Goal: Task Accomplishment & Management: Manage account settings

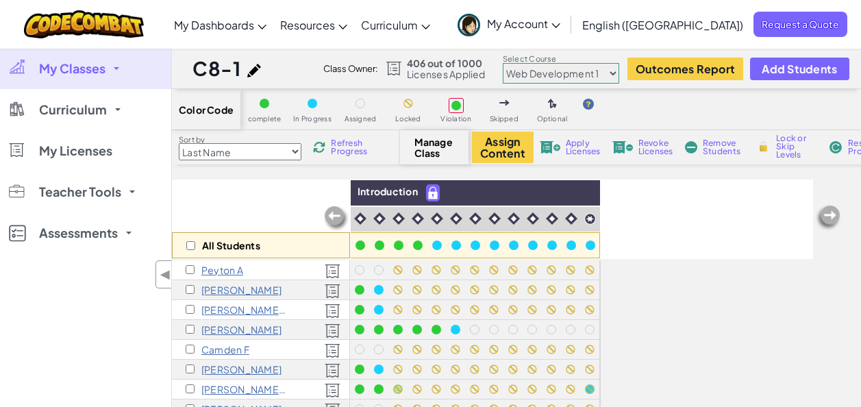
select select "5789587aad86a6efb573701f"
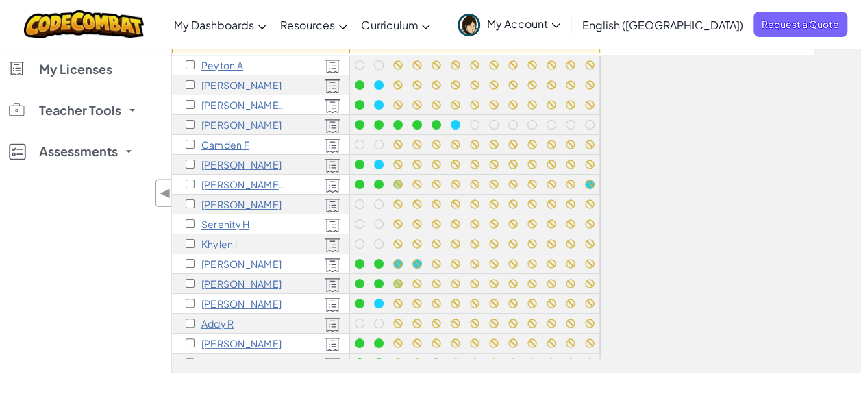
click at [258, 123] on p "[PERSON_NAME]" at bounding box center [241, 124] width 80 height 11
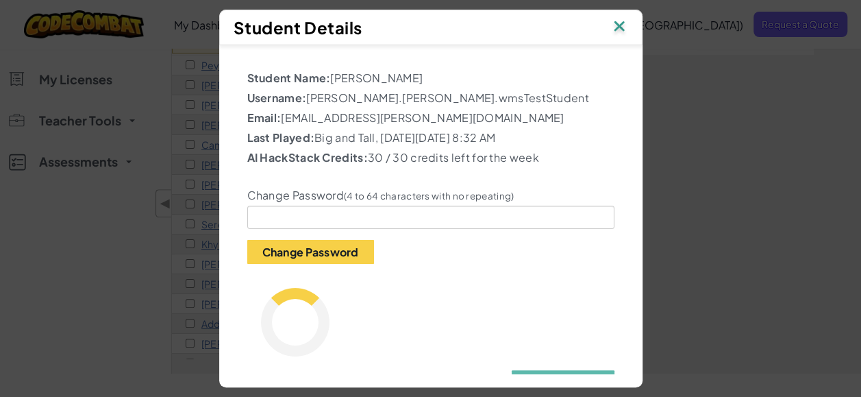
click at [622, 21] on img at bounding box center [619, 27] width 18 height 21
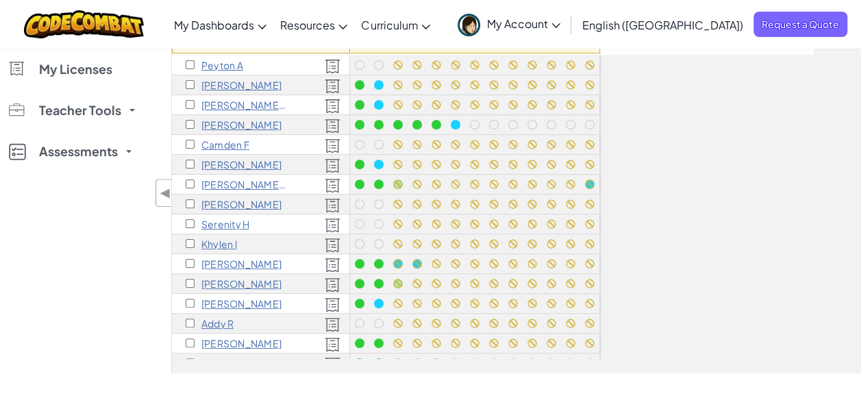
click at [560, 27] on span "My Account" at bounding box center [523, 23] width 73 height 14
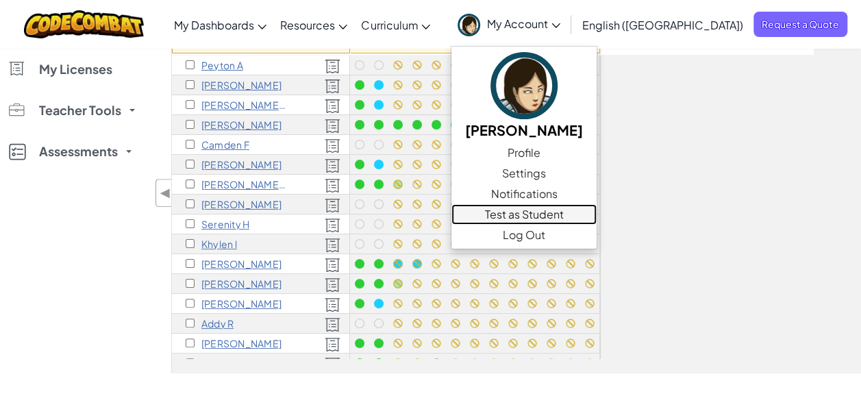
click at [593, 211] on link "Test as Student" at bounding box center [524, 214] width 145 height 21
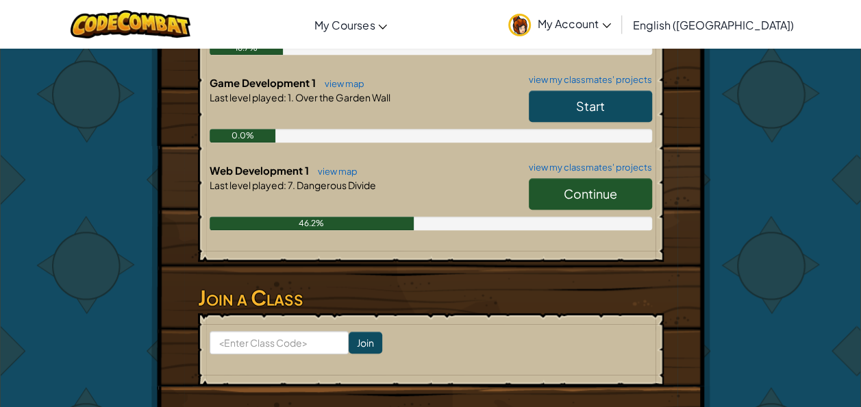
scroll to position [388, 0]
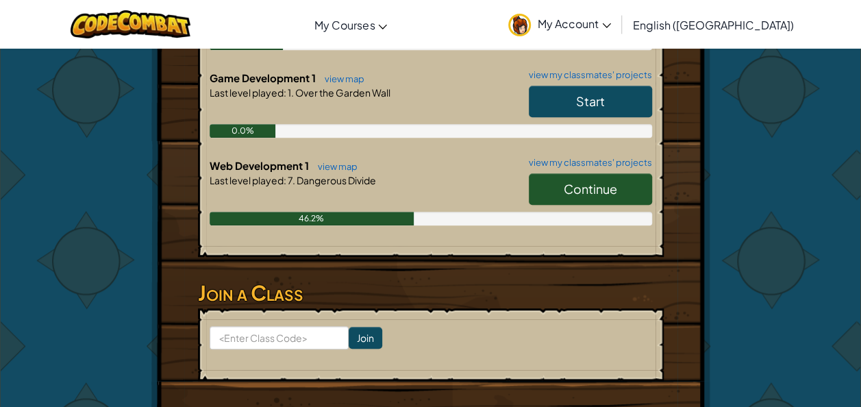
click at [592, 179] on link "Continue" at bounding box center [590, 189] width 123 height 32
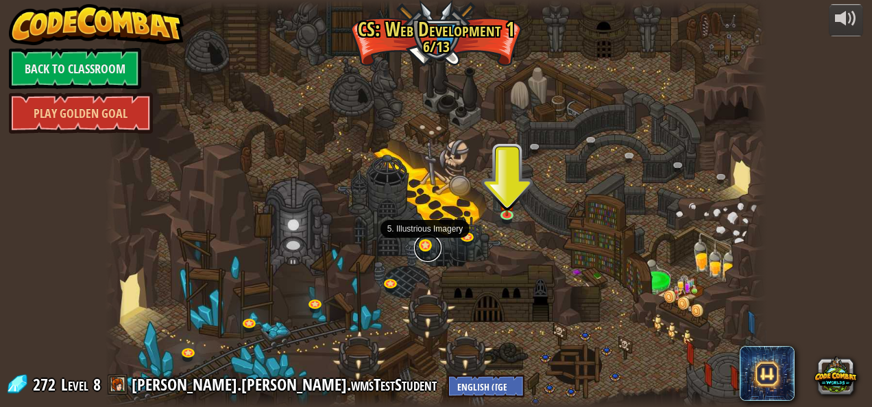
click at [423, 247] on link at bounding box center [427, 247] width 27 height 27
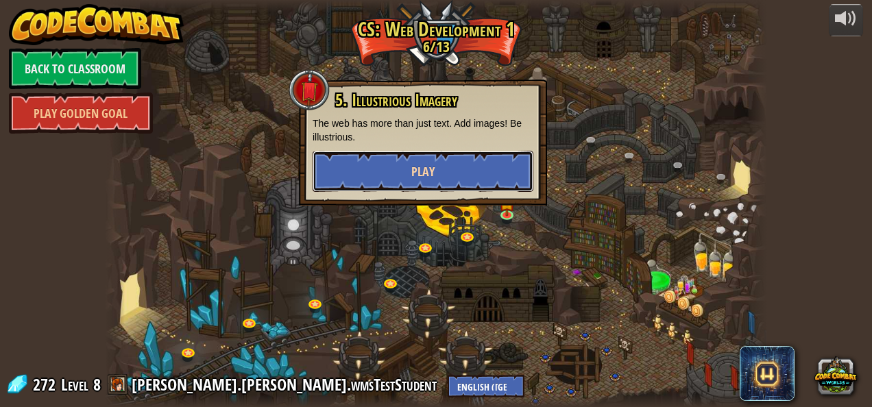
click at [443, 169] on button "Play" at bounding box center [422, 171] width 221 height 41
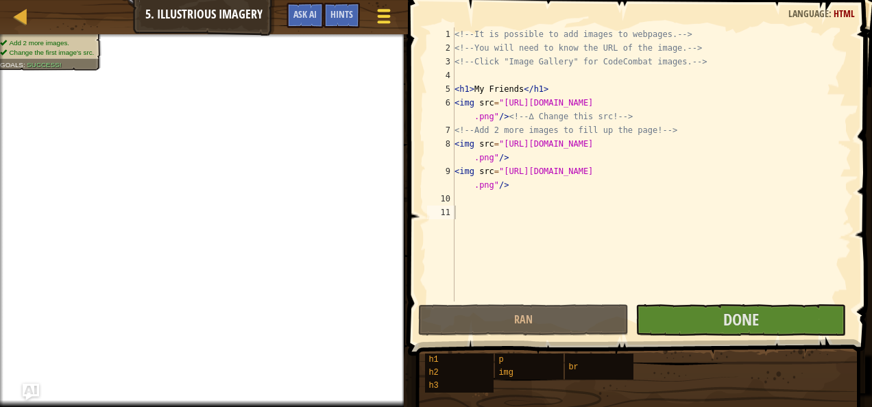
click at [382, 16] on span at bounding box center [383, 16] width 13 height 3
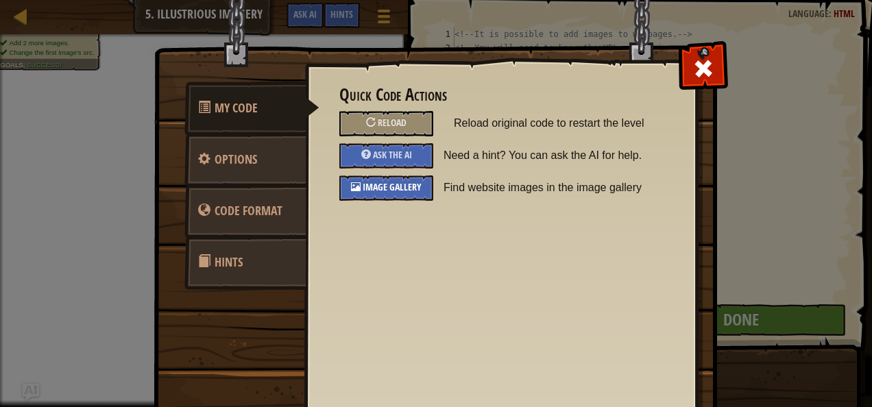
click at [400, 189] on span "Image Gallery" at bounding box center [391, 186] width 59 height 13
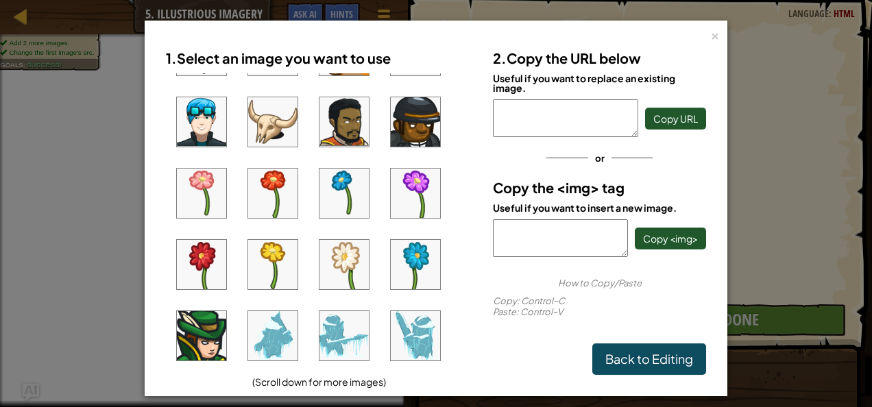
scroll to position [275, 0]
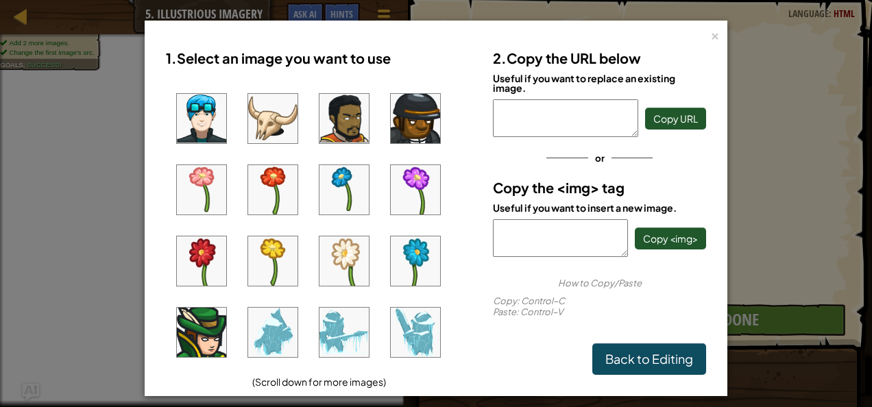
click at [334, 244] on img at bounding box center [343, 260] width 49 height 49
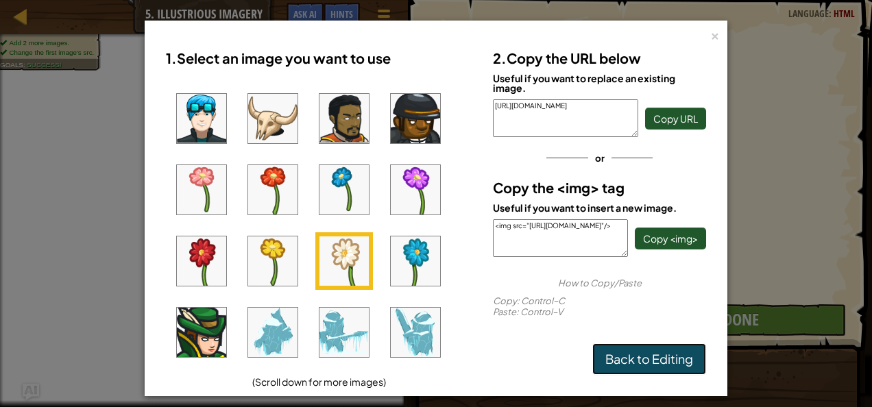
click at [679, 361] on link "Back to Editing" at bounding box center [649, 359] width 114 height 32
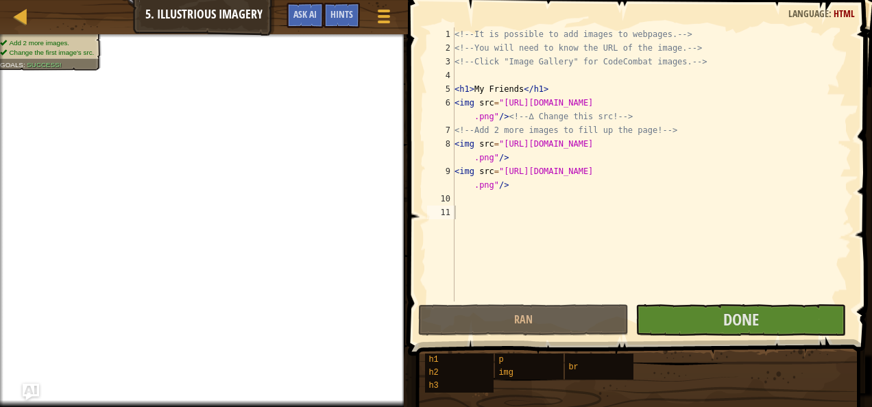
click at [679, 361] on div "h1 h2 h3 p img br" at bounding box center [643, 373] width 438 height 40
click at [685, 328] on button "Done" at bounding box center [740, 320] width 210 height 32
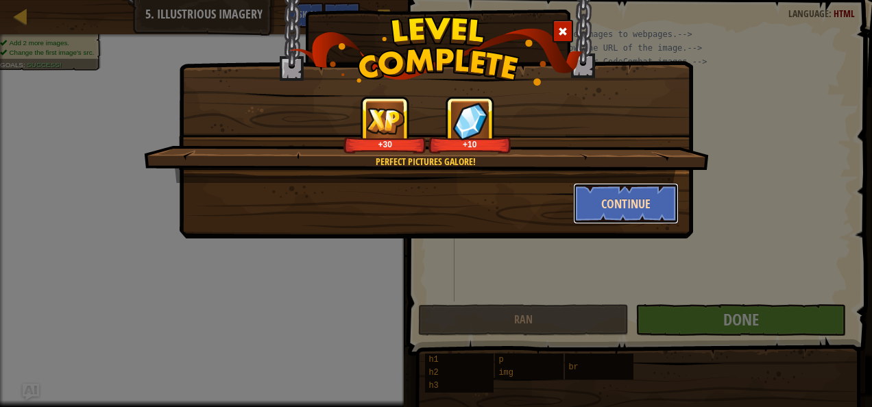
click at [622, 193] on button "Continue" at bounding box center [626, 203] width 106 height 41
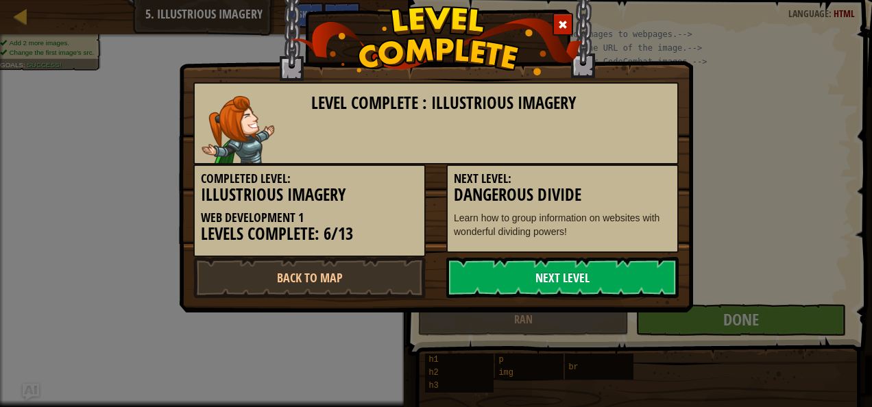
click at [525, 280] on link "Next Level" at bounding box center [562, 277] width 232 height 41
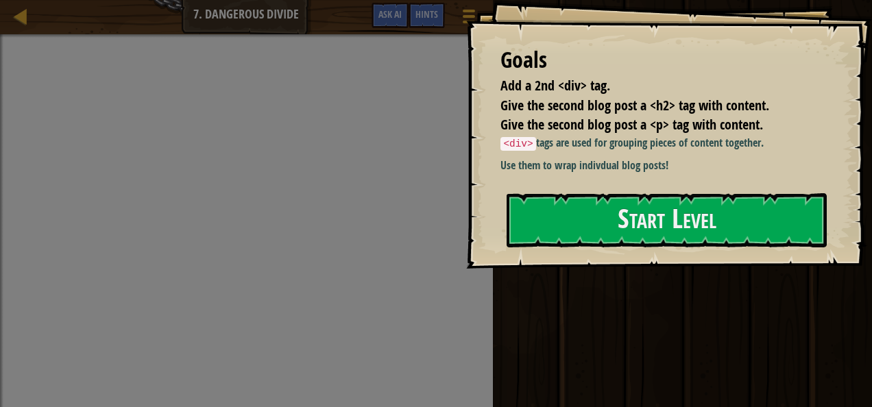
drag, startPoint x: 525, startPoint y: 280, endPoint x: 595, endPoint y: 252, distance: 75.3
click at [595, 252] on div "Goals Add a 2nd <div> tag. Give the second blog post a <h2> tag with content. G…" at bounding box center [669, 134] width 406 height 269
click at [567, 211] on button "Start Level" at bounding box center [666, 220] width 320 height 54
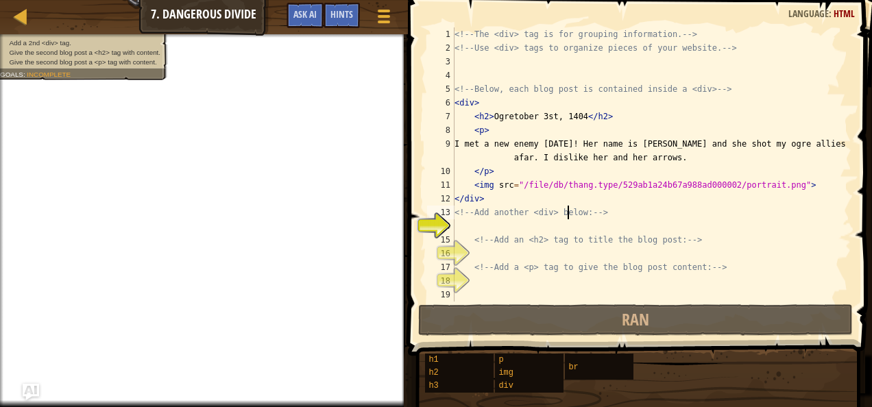
click at [567, 211] on div "<!-- The <div> tag is for grouping information. --> <!-- Use <div> tags to orga…" at bounding box center [651, 177] width 399 height 301
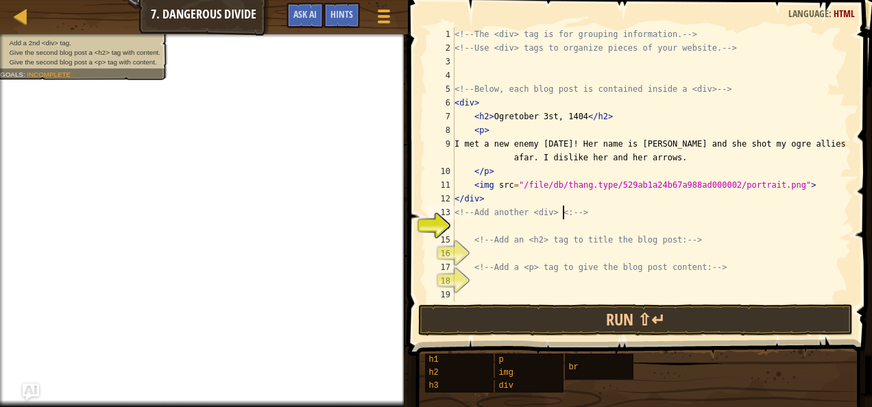
scroll to position [6, 8]
type textarea "<!-- Add another <div> <: -->"
click at [824, 224] on div "<!-- The <div> tag is for grouping information. --> <!-- Use <div> tags to orga…" at bounding box center [651, 177] width 399 height 301
type textarea "<div>"
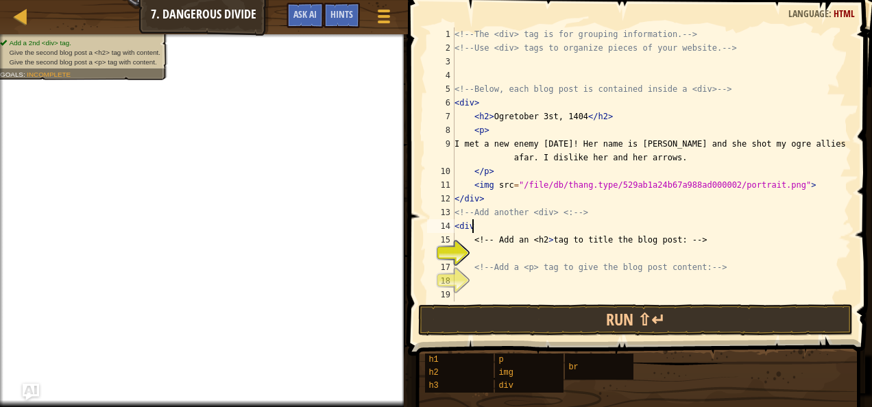
scroll to position [6, 1]
click at [532, 256] on div "<!-- The <div> tag is for grouping information. --> <!-- Use <div> tags to orga…" at bounding box center [651, 177] width 399 height 301
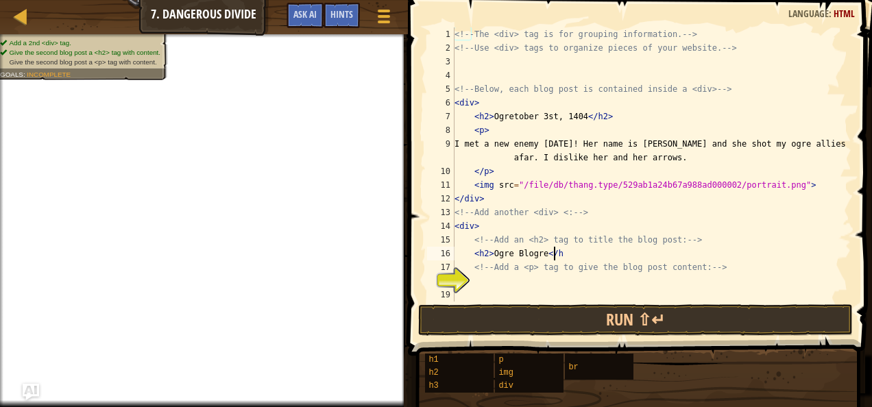
scroll to position [6, 8]
type textarea "<h2>Ogre Blogre</h2>"
click at [726, 274] on div "<!-- The <div> tag is for grouping information. --> <!-- Use <div> tags to orga…" at bounding box center [651, 177] width 399 height 301
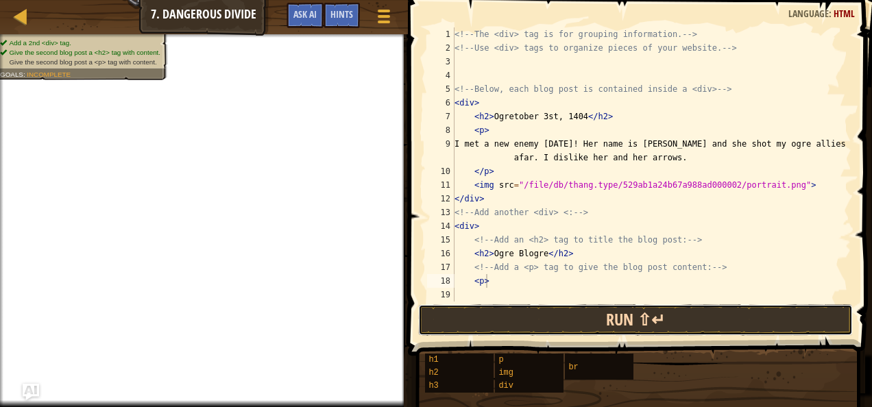
click at [547, 327] on button "Run ⇧↵" at bounding box center [635, 320] width 434 height 32
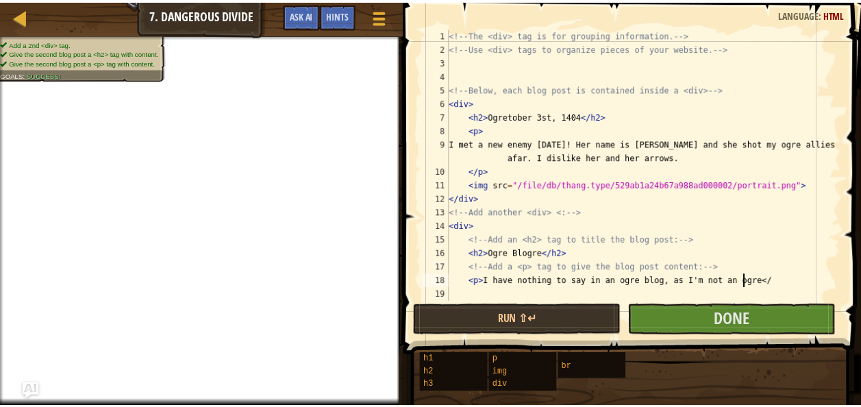
scroll to position [6, 25]
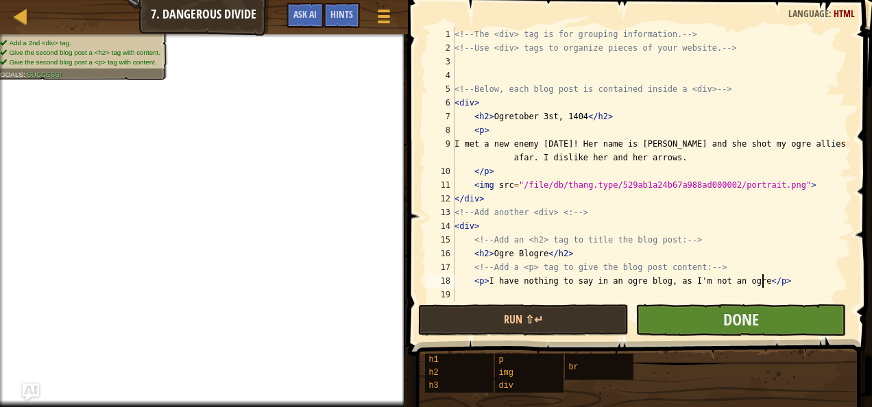
type textarea "<p>I have nothing to say in an ogre blog, as I'm not an ogre</p>"
click at [804, 321] on button "Done" at bounding box center [740, 320] width 210 height 32
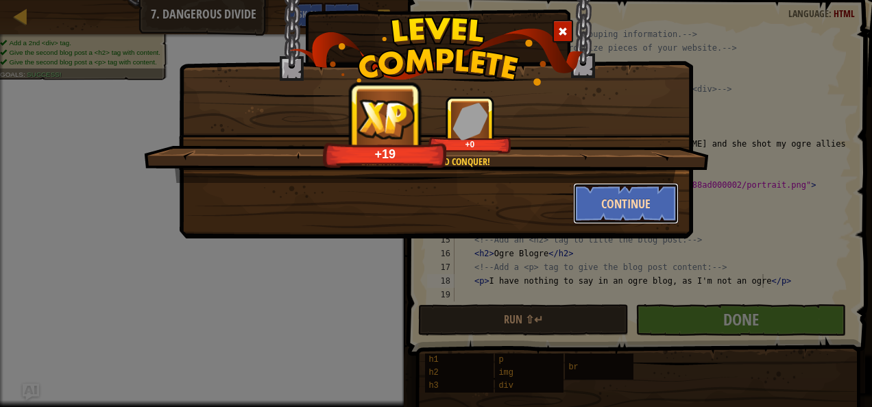
click at [627, 214] on button "Continue" at bounding box center [626, 203] width 106 height 41
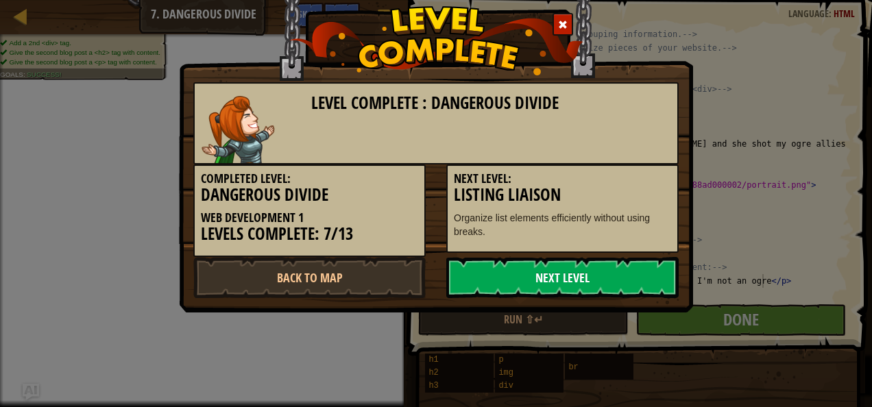
click at [585, 277] on link "Next Level" at bounding box center [562, 277] width 232 height 41
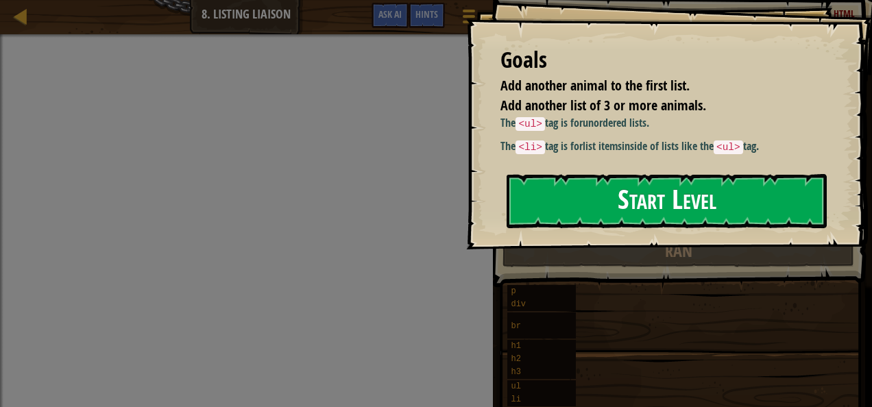
click at [653, 212] on button "Start Level" at bounding box center [666, 201] width 320 height 54
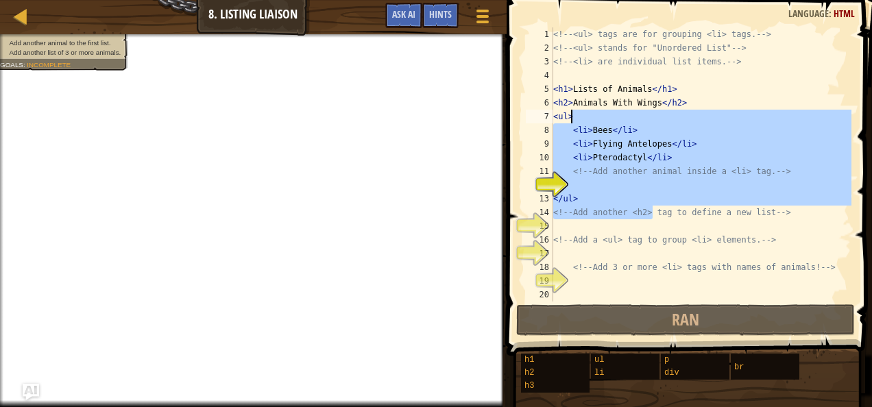
drag, startPoint x: 653, startPoint y: 212, endPoint x: 548, endPoint y: 18, distance: 220.4
click at [548, 18] on div "1 2 3 4 5 6 7 8 9 10 11 12 13 14 15 16 17 18 19 20 <!-- <ul> tags are for group…" at bounding box center [686, 205] width 369 height 396
type textarea "<!-- <ul> tags are for grouping <li> tags. --> <!-- <ul> stands for "Unordered …"
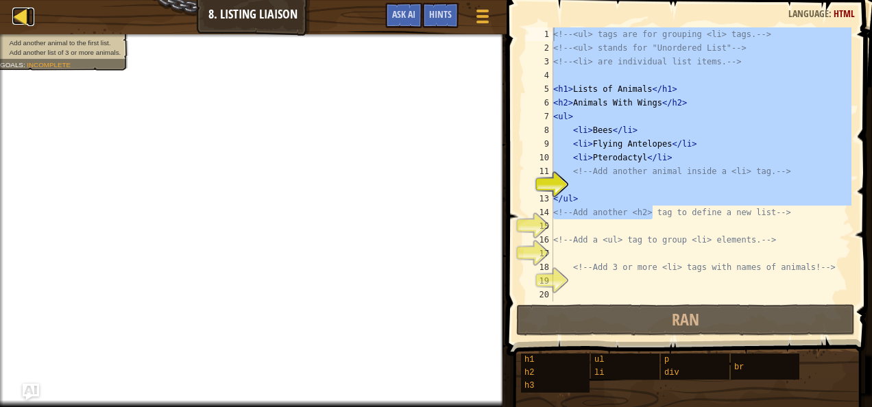
click at [24, 9] on div at bounding box center [20, 16] width 17 height 17
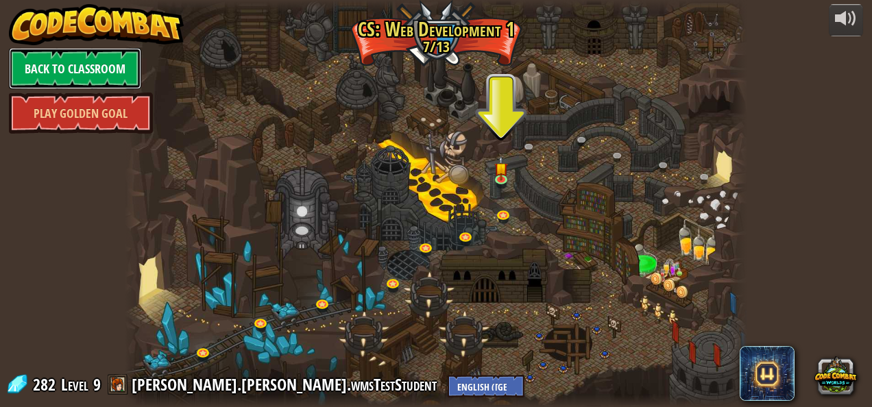
click at [45, 67] on link "Back to Classroom" at bounding box center [75, 68] width 132 height 41
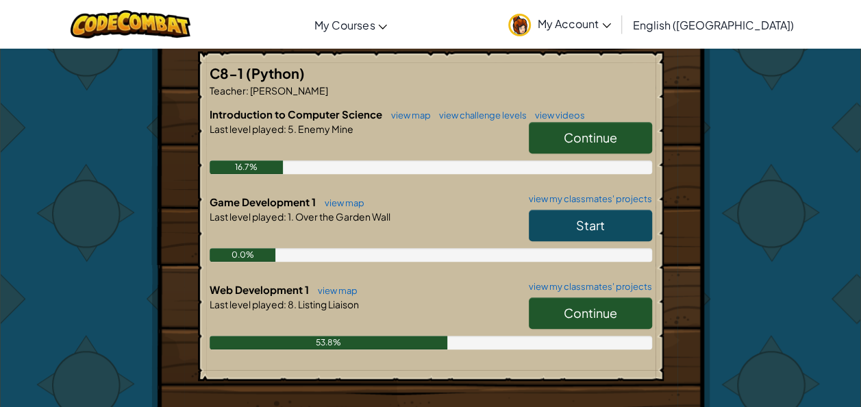
scroll to position [264, 0]
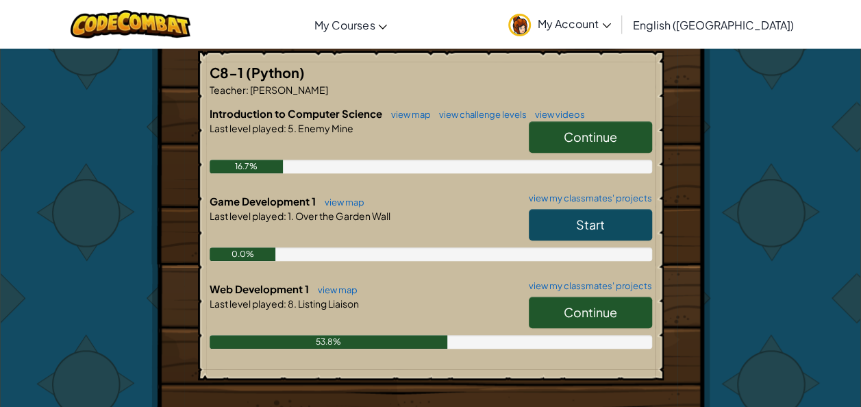
click at [613, 227] on link "Start" at bounding box center [590, 225] width 123 height 32
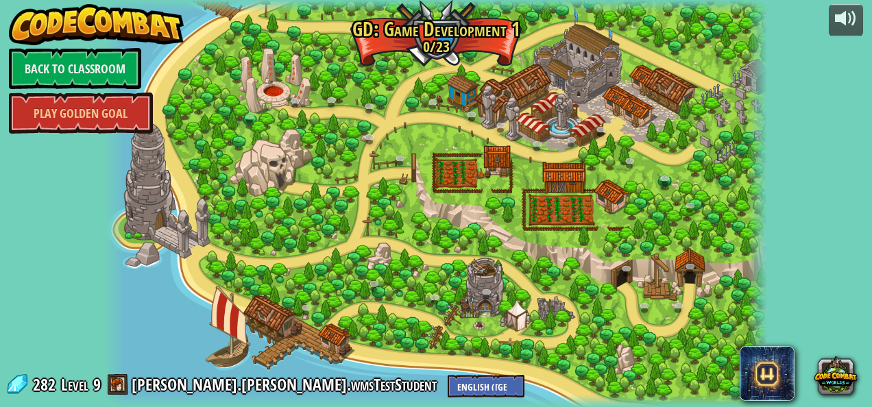
click at [354, 259] on div at bounding box center [436, 203] width 663 height 407
click at [86, 62] on link "Back to Classroom" at bounding box center [75, 68] width 132 height 41
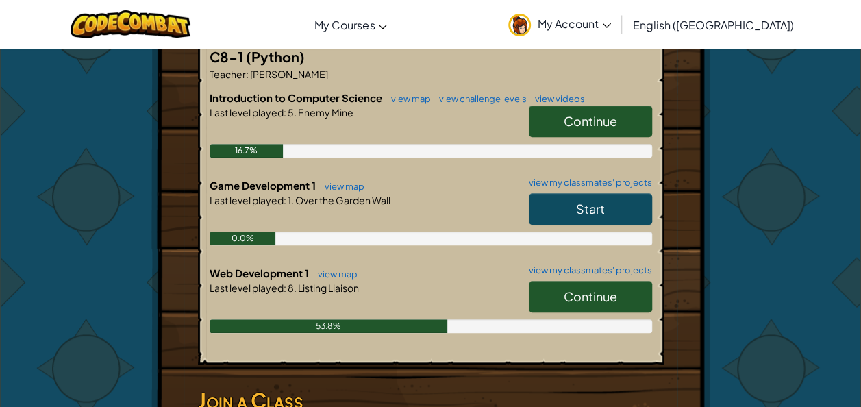
scroll to position [281, 0]
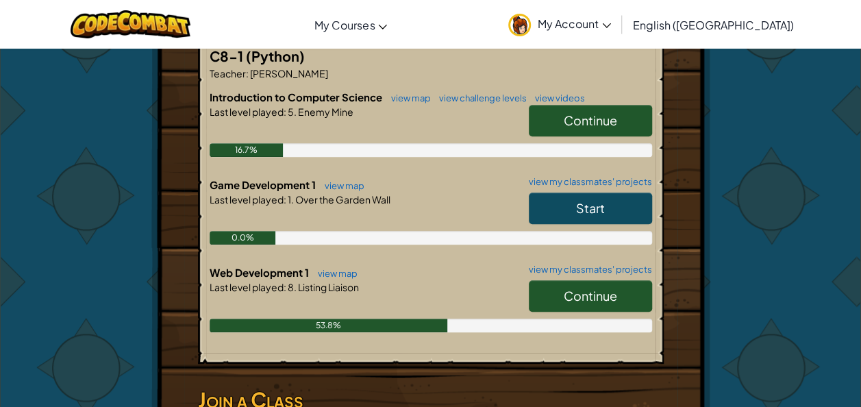
click at [604, 200] on span "Start" at bounding box center [590, 208] width 29 height 16
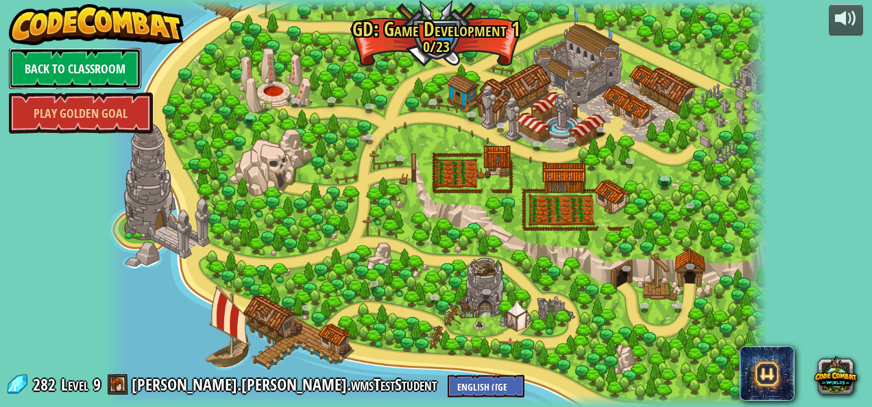
click at [58, 64] on link "Back to Classroom" at bounding box center [75, 68] width 132 height 41
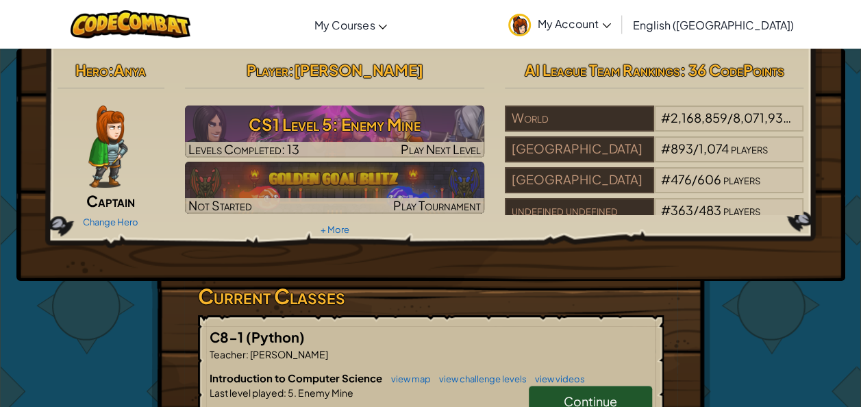
click at [611, 26] on icon at bounding box center [606, 25] width 9 height 5
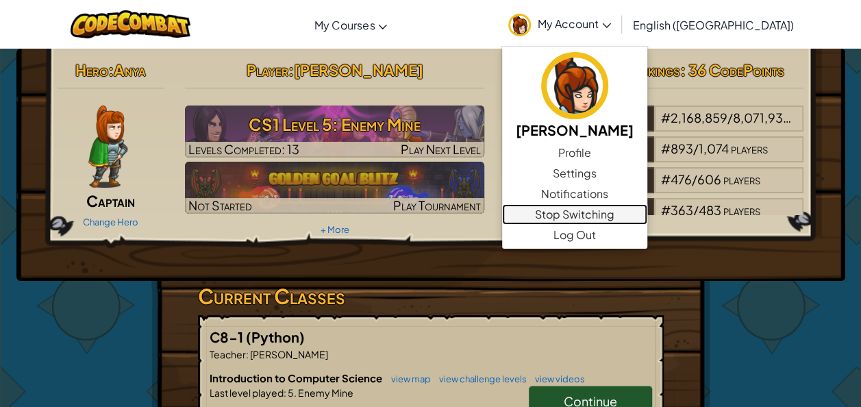
click at [641, 215] on link "Stop Switching" at bounding box center [574, 214] width 145 height 21
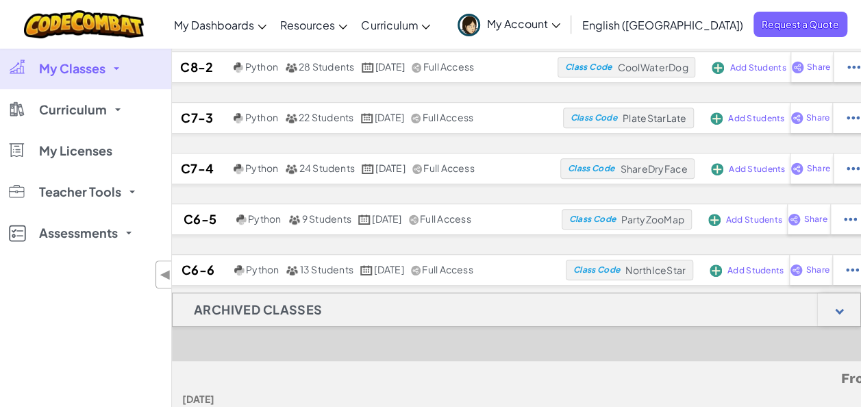
scroll to position [365, 0]
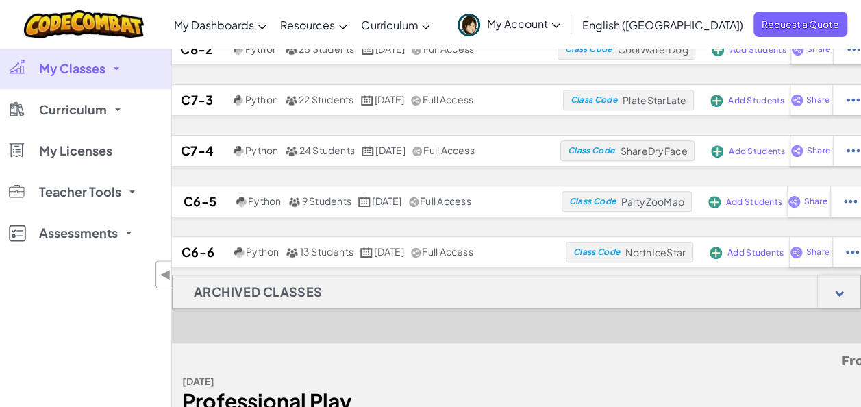
click at [101, 69] on span "My Classes" at bounding box center [72, 68] width 66 height 12
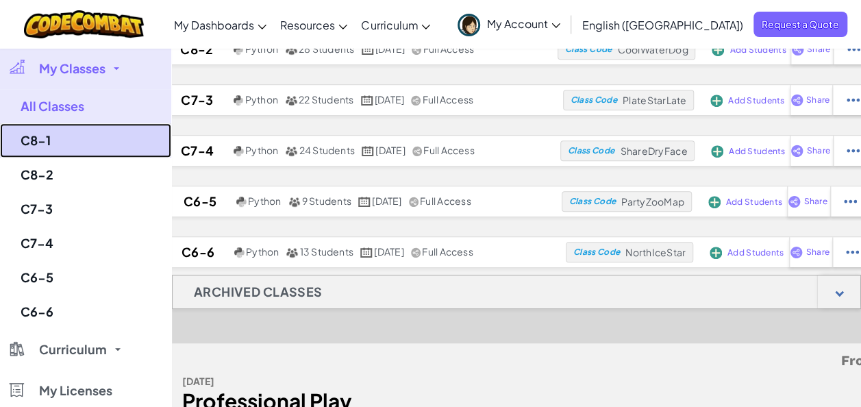
click at [53, 140] on link "C8-1" at bounding box center [85, 140] width 171 height 34
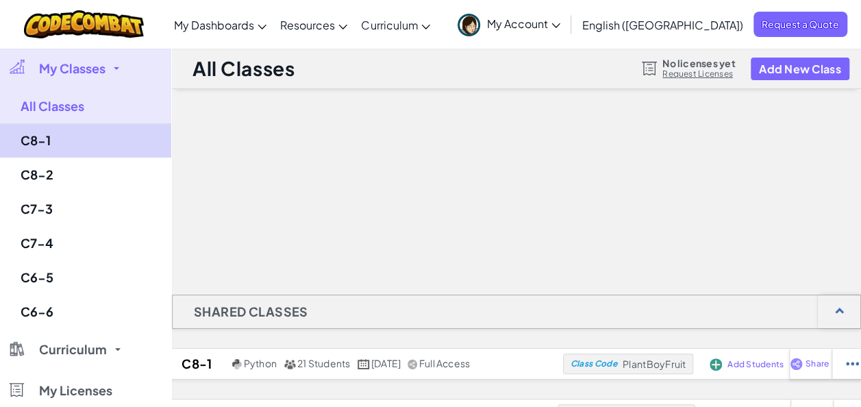
select select "5789587aad86a6efb573701f"
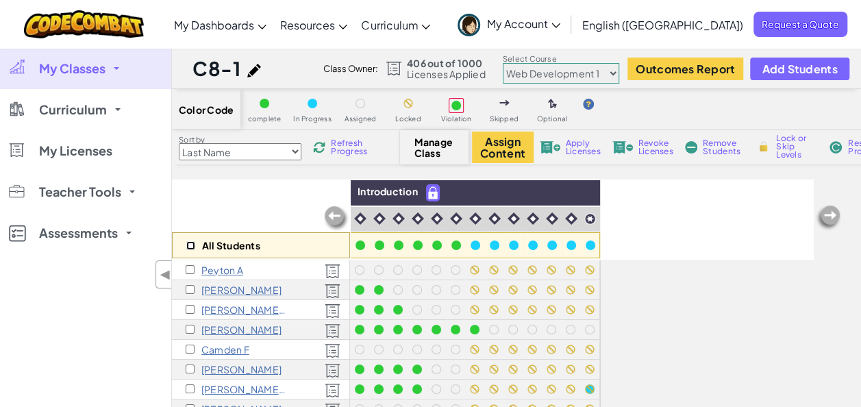
click at [187, 243] on input "checkbox" at bounding box center [190, 245] width 9 height 9
checkbox input "true"
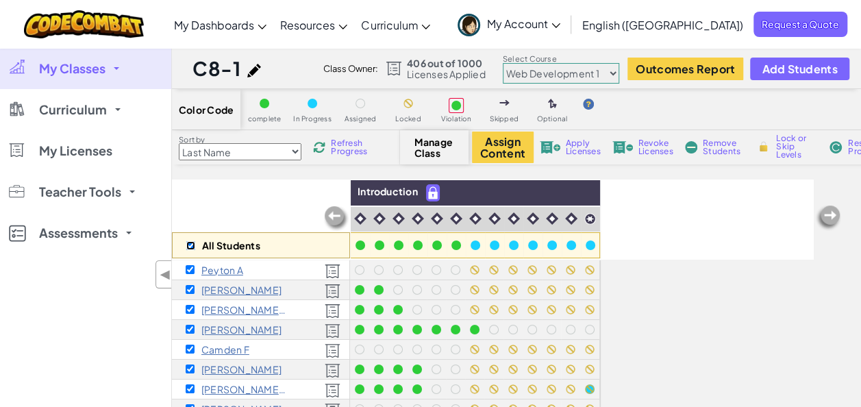
checkbox input "true"
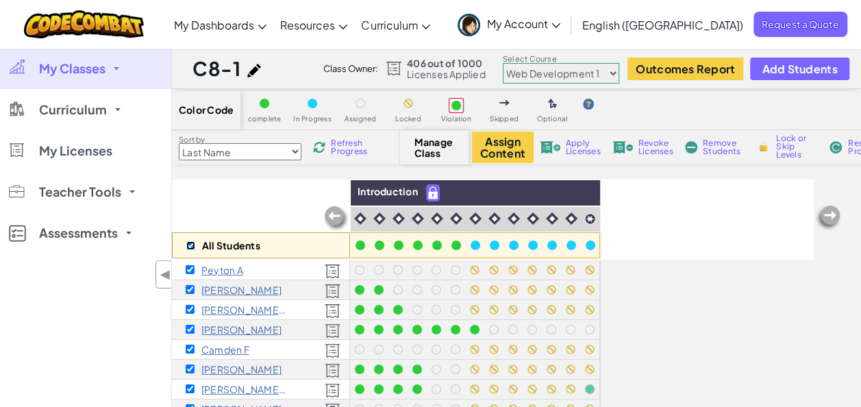
checkbox input "true"
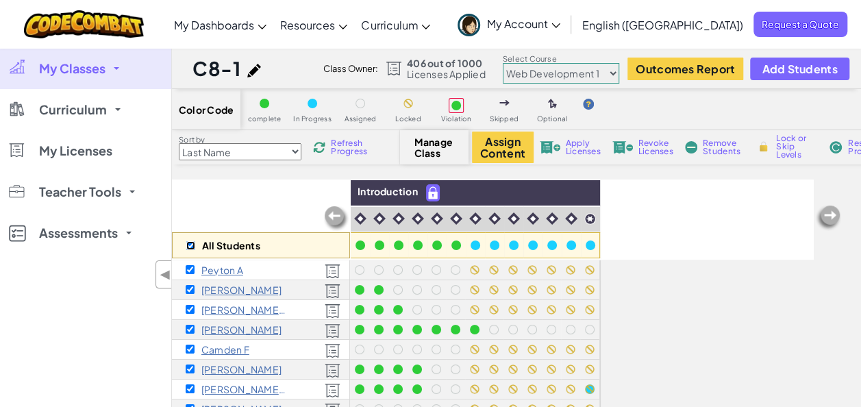
checkbox input "true"
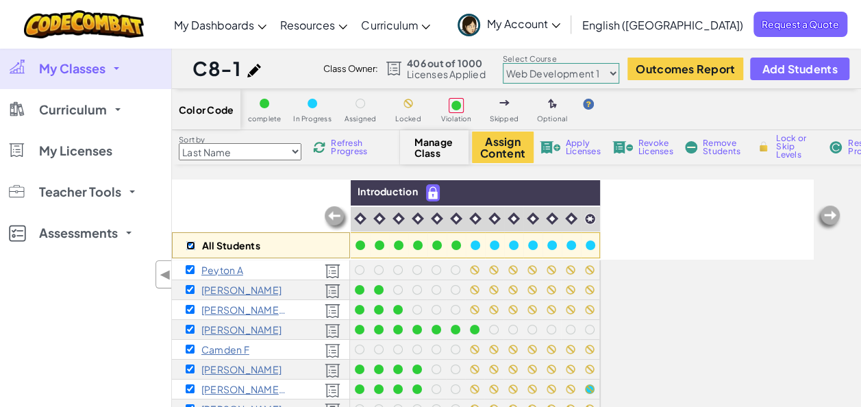
checkbox input "true"
click at [614, 69] on select "Junior Introduction to Computer Science Game Development 1 Web Development 1 Co…" at bounding box center [561, 73] width 116 height 21
select select "5789587aad86a6efb573701e"
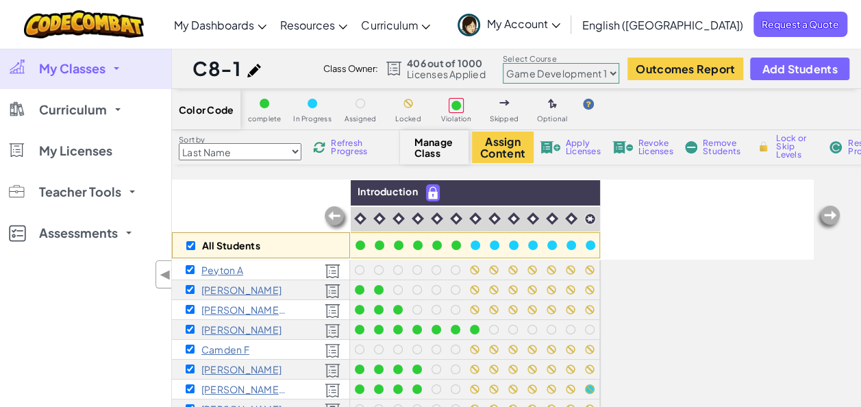
click at [503, 63] on select "Junior Introduction to Computer Science Game Development 1 Web Development 1 Co…" at bounding box center [561, 73] width 116 height 21
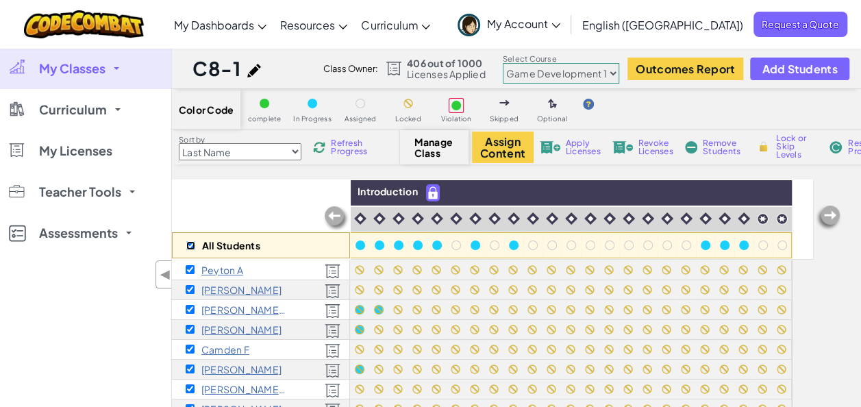
click at [190, 243] on input "checkbox" at bounding box center [190, 245] width 9 height 9
checkbox input "false"
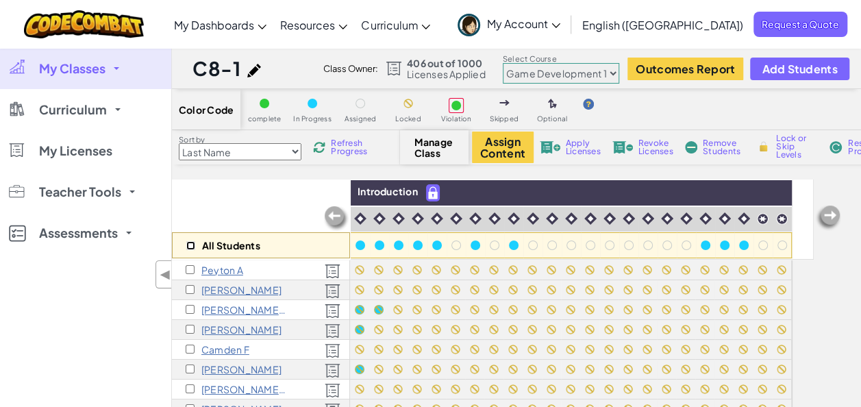
checkbox input "false"
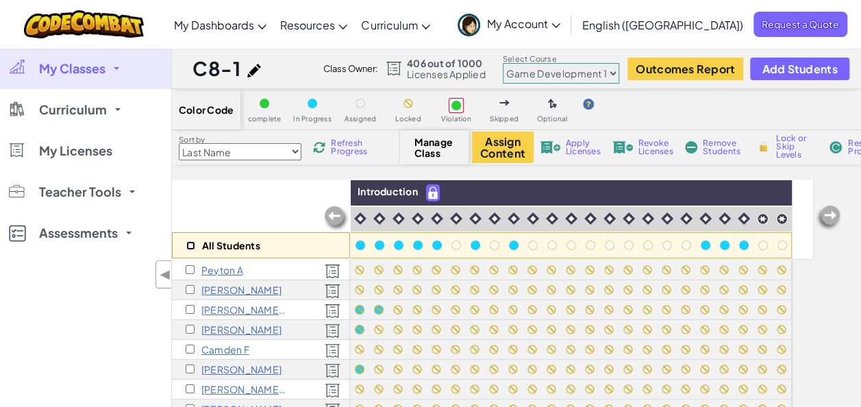
checkbox input "false"
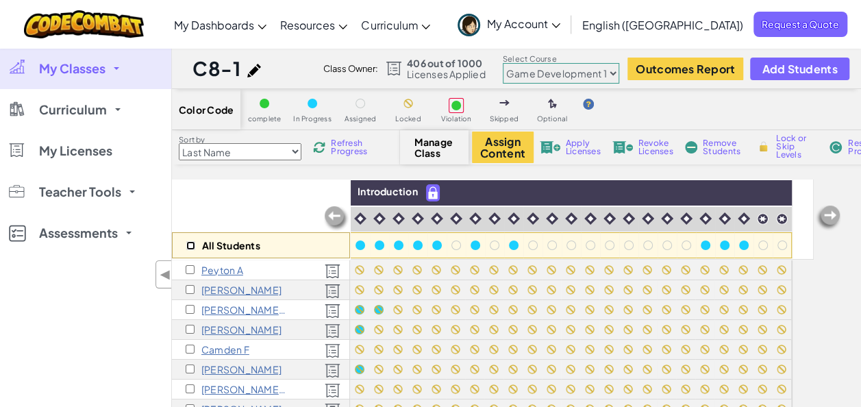
checkbox input "false"
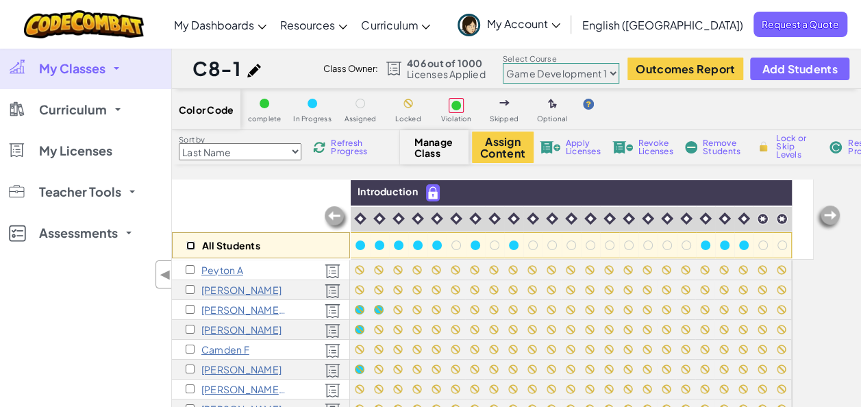
checkbox input "false"
click at [190, 325] on input "checkbox" at bounding box center [190, 329] width 9 height 9
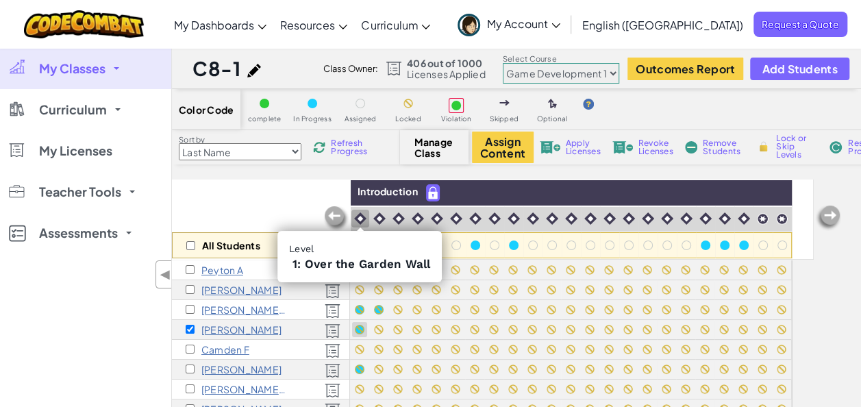
click at [359, 213] on img at bounding box center [360, 218] width 12 height 12
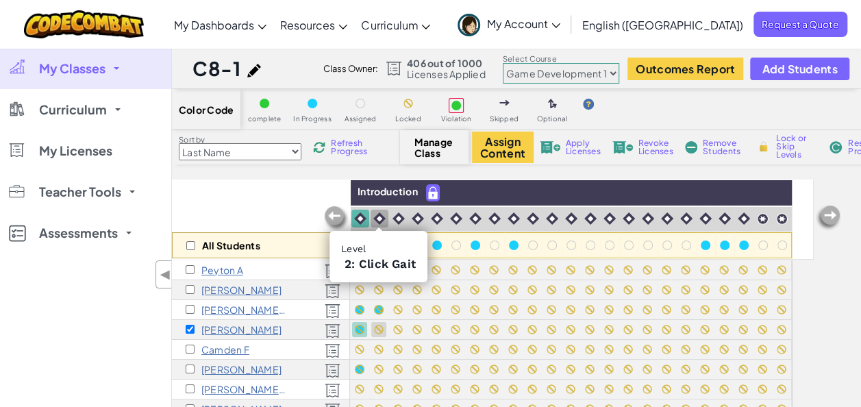
click at [382, 215] on img at bounding box center [379, 218] width 12 height 12
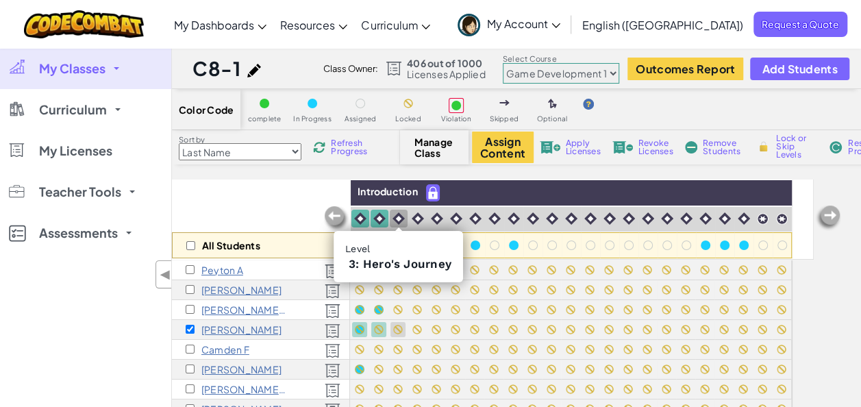
click at [399, 215] on img at bounding box center [399, 218] width 12 height 12
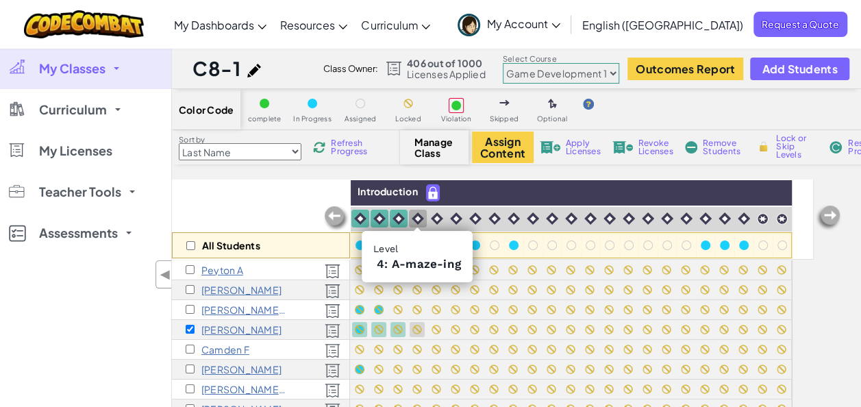
click at [414, 216] on img at bounding box center [418, 218] width 12 height 12
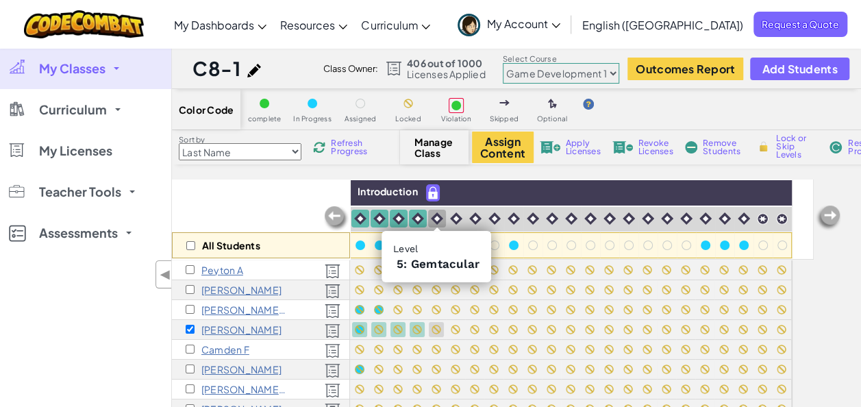
click at [439, 218] on img at bounding box center [437, 218] width 12 height 12
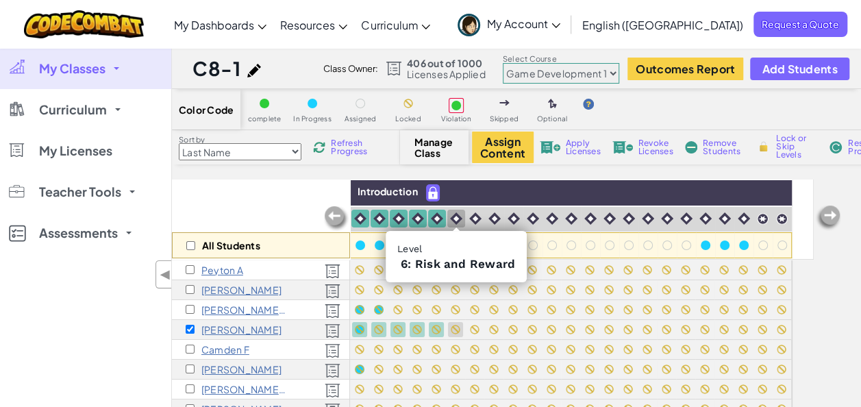
click at [452, 217] on img at bounding box center [456, 218] width 12 height 12
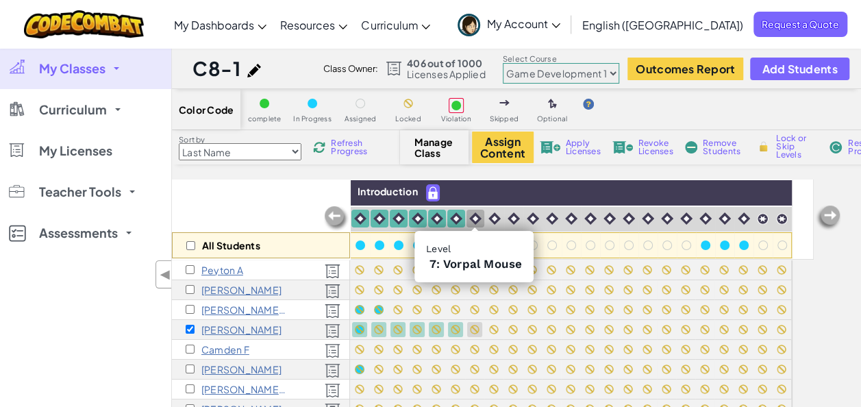
click at [476, 215] on img at bounding box center [475, 218] width 12 height 12
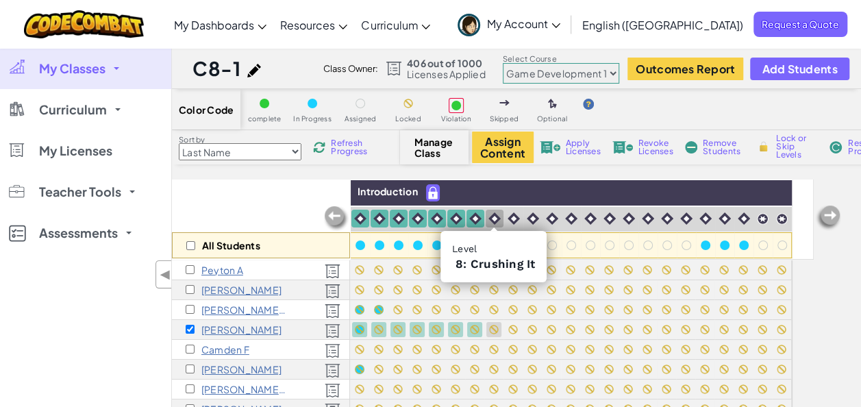
click at [495, 217] on img at bounding box center [495, 218] width 12 height 12
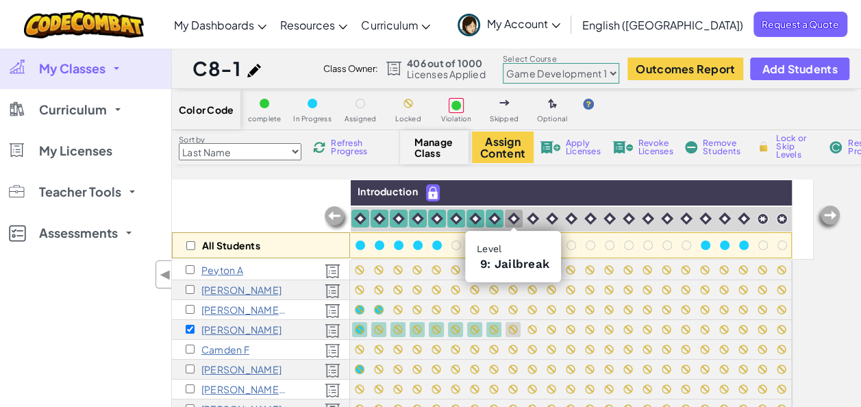
click at [514, 217] on img at bounding box center [514, 218] width 12 height 12
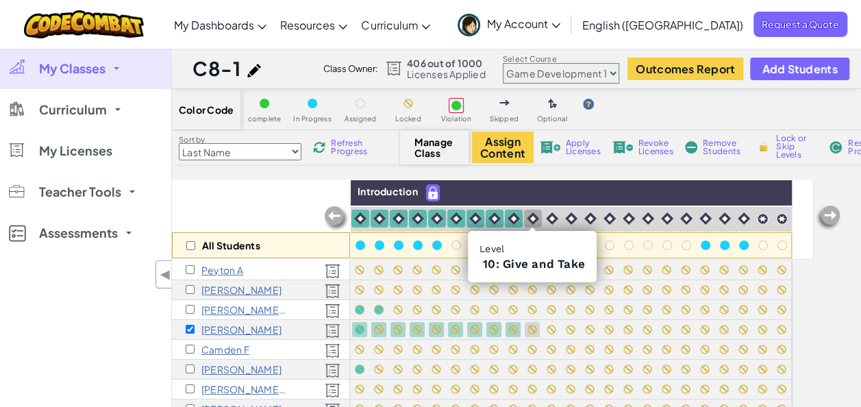
click at [532, 221] on img at bounding box center [533, 218] width 12 height 12
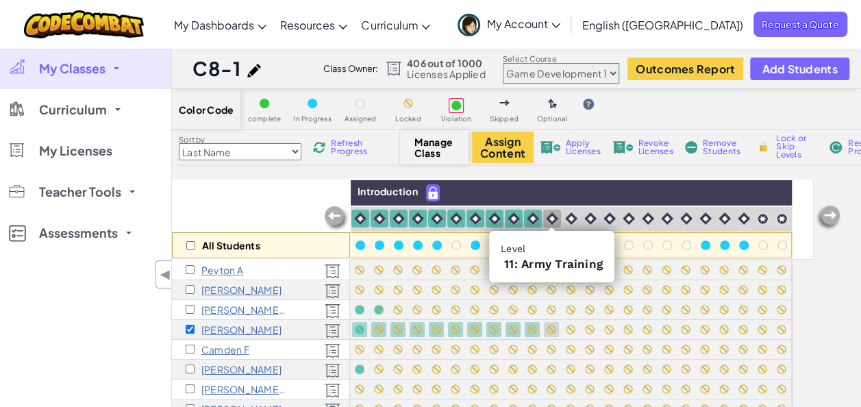
click at [549, 215] on img at bounding box center [552, 218] width 12 height 12
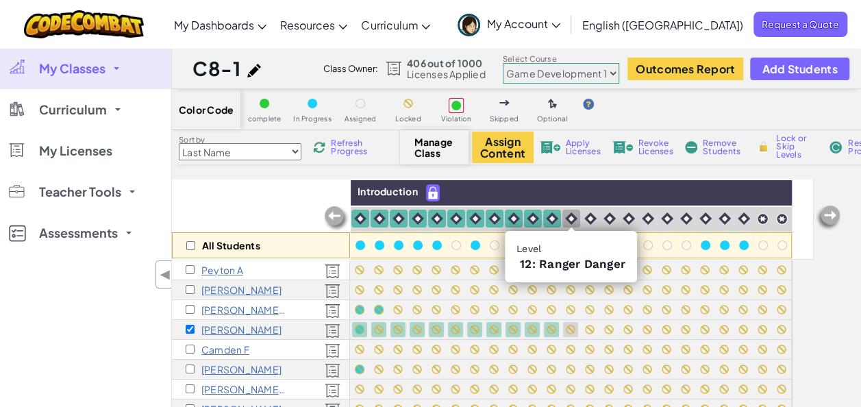
click at [571, 215] on img at bounding box center [571, 218] width 12 height 12
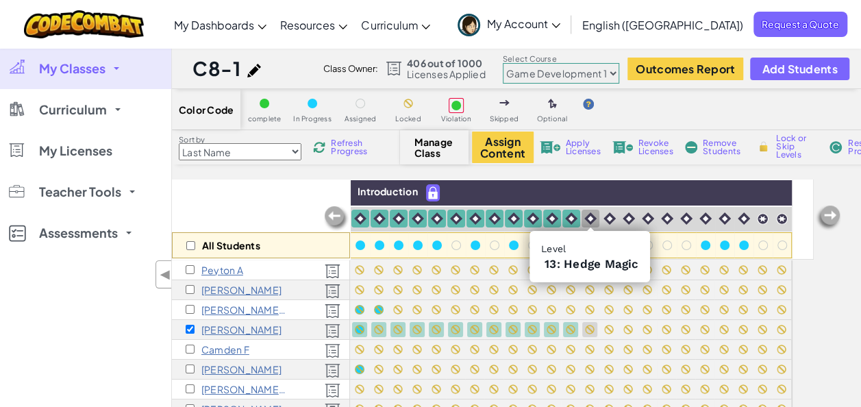
click at [589, 220] on img at bounding box center [590, 218] width 12 height 12
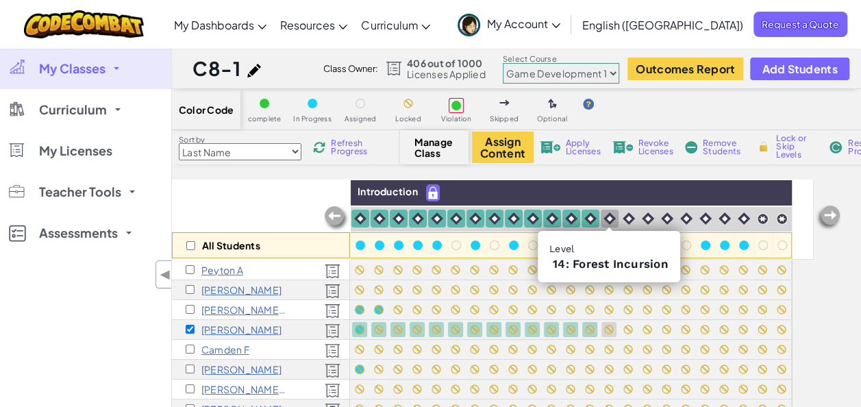
click at [608, 214] on img at bounding box center [610, 218] width 12 height 12
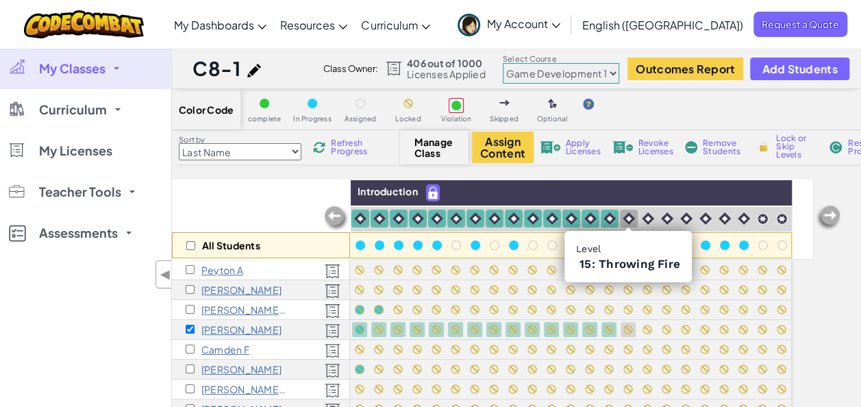
click at [628, 213] on img at bounding box center [629, 218] width 12 height 12
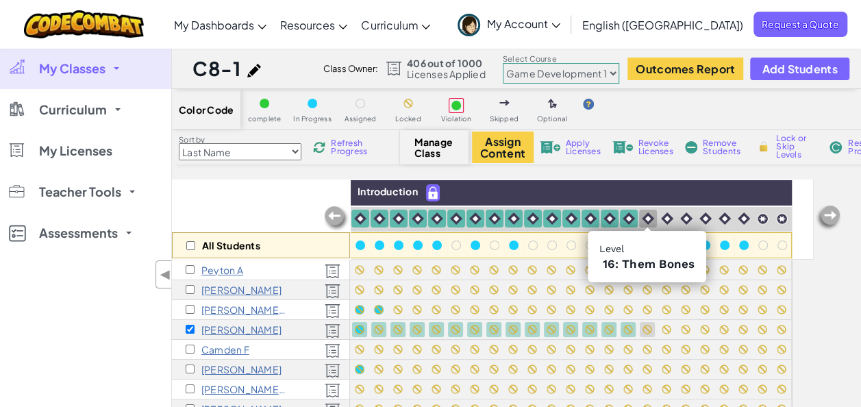
click at [644, 218] on img at bounding box center [648, 218] width 12 height 12
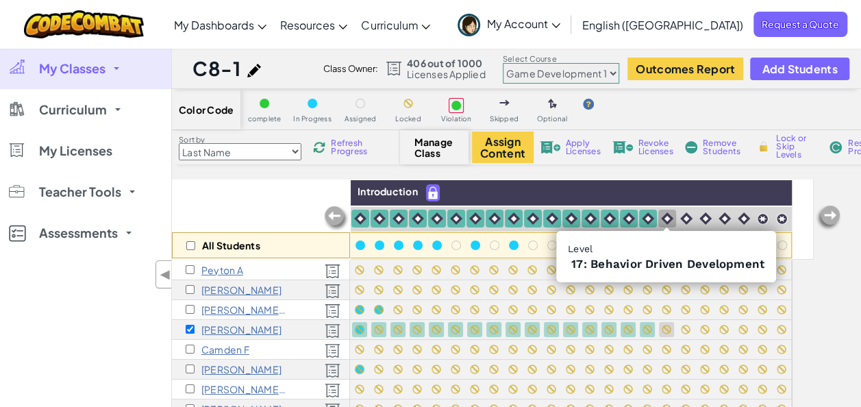
click at [666, 217] on img at bounding box center [667, 218] width 12 height 12
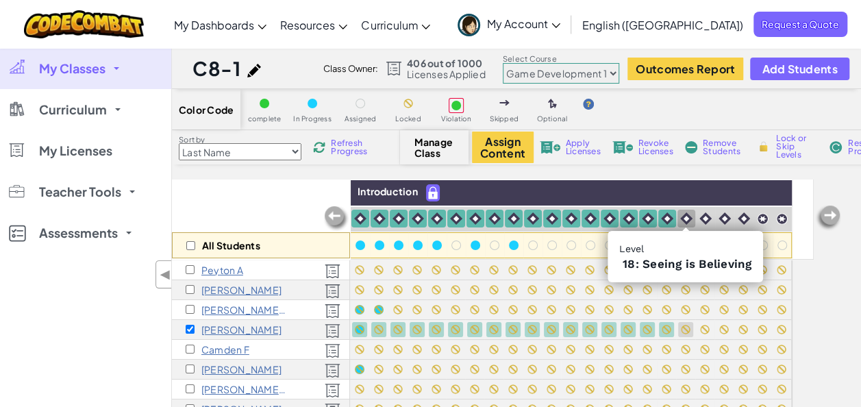
click at [686, 218] on img at bounding box center [686, 218] width 12 height 12
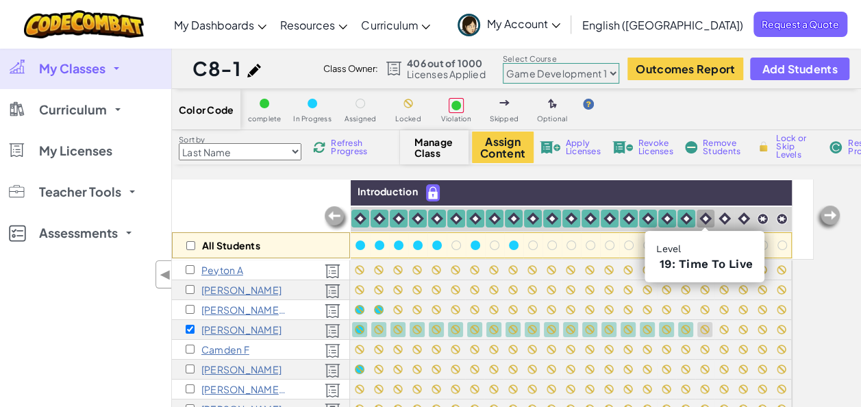
click at [705, 214] on img at bounding box center [706, 218] width 12 height 12
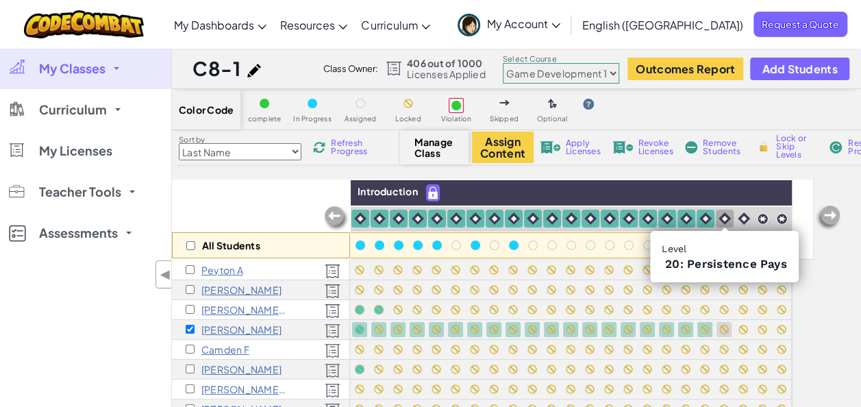
click at [724, 219] on img at bounding box center [725, 218] width 12 height 12
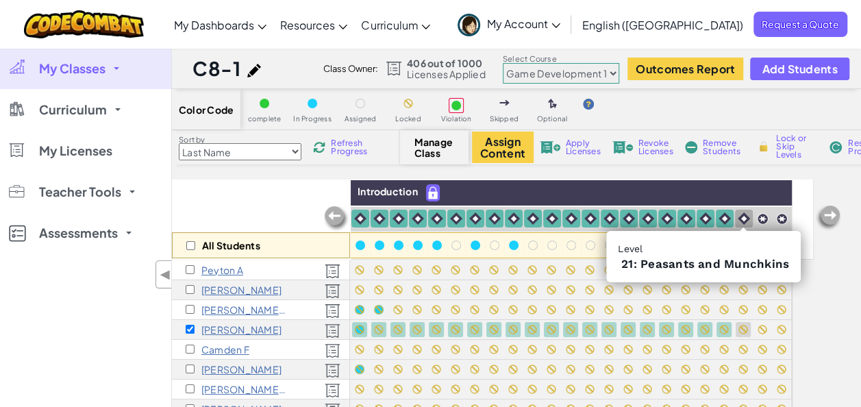
click at [743, 215] on img at bounding box center [744, 218] width 12 height 12
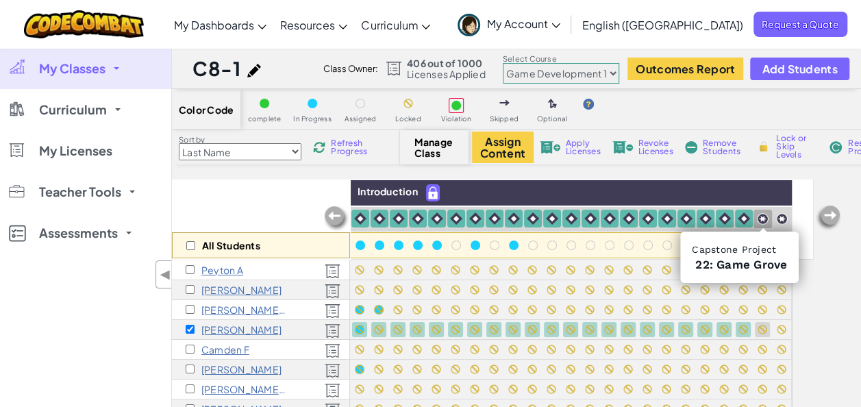
click at [762, 214] on img at bounding box center [763, 219] width 12 height 12
click at [778, 217] on img at bounding box center [782, 219] width 12 height 12
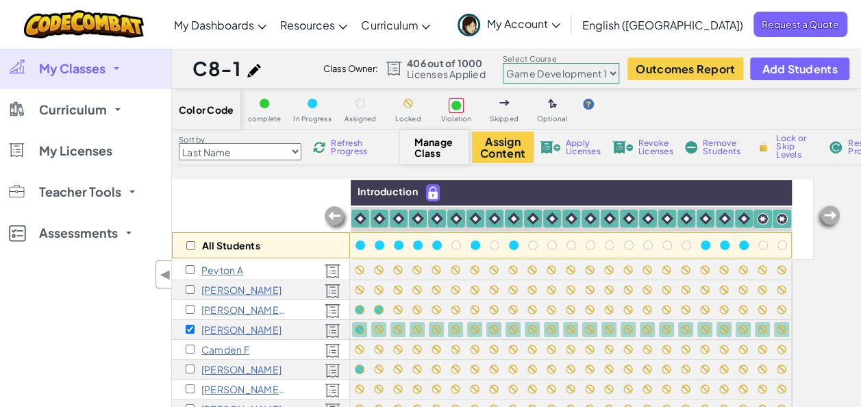
click at [795, 136] on span "Lock or Skip Levels" at bounding box center [796, 146] width 40 height 25
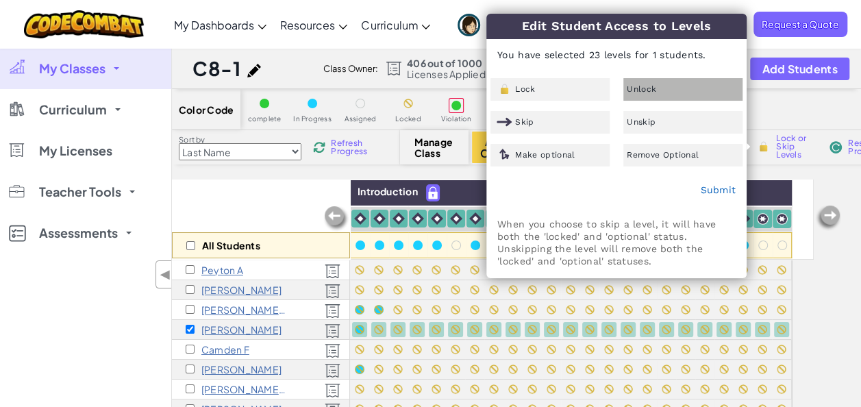
click at [707, 86] on div "Unlock" at bounding box center [682, 89] width 119 height 23
click at [724, 193] on link "Submit" at bounding box center [718, 189] width 36 height 11
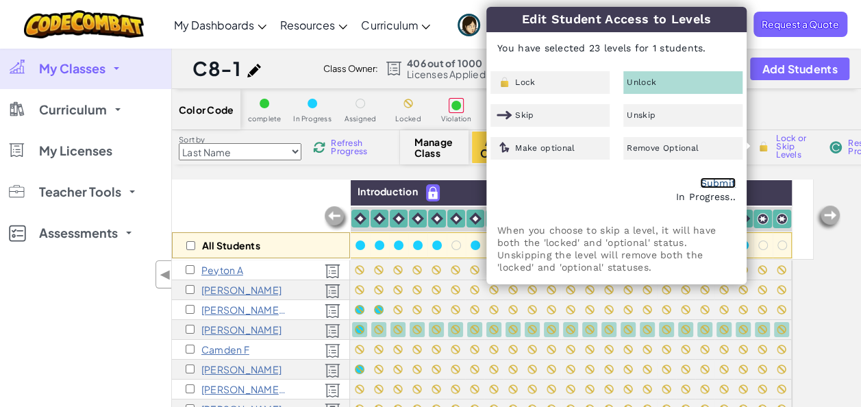
checkbox input "false"
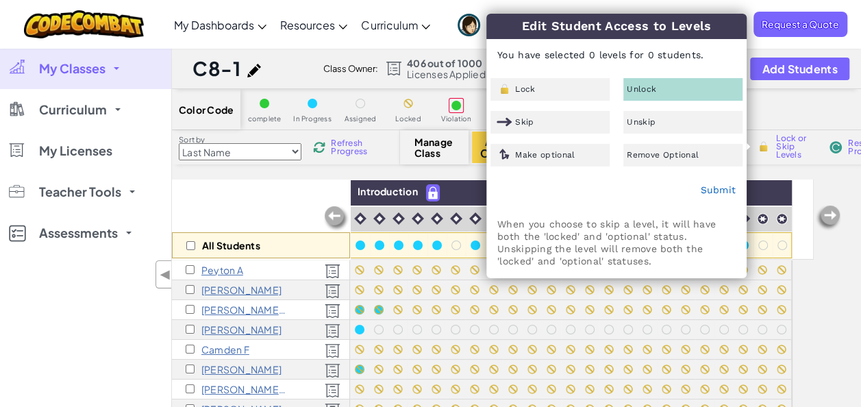
click at [73, 336] on div "My Classes All Classes C8-1 C8-2 C7-3 C7-4 C6-5 C6-6 Curriculum CodeCombat Juni…" at bounding box center [85, 251] width 171 height 407
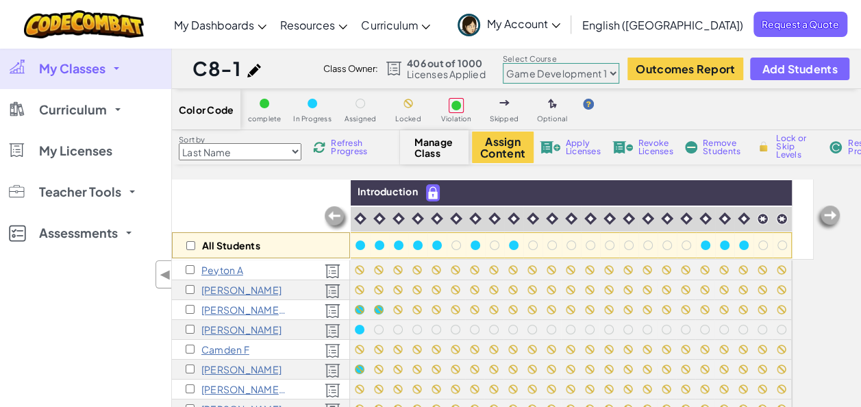
click at [62, 71] on span "My Classes" at bounding box center [72, 68] width 66 height 12
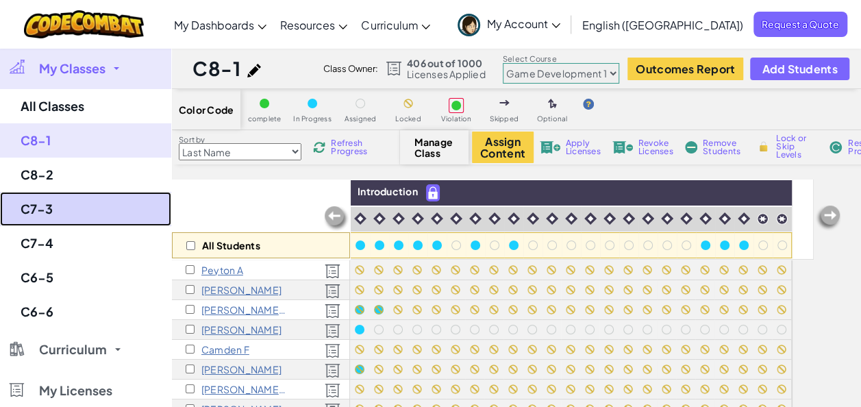
click at [27, 199] on link "C7-3" at bounding box center [85, 209] width 171 height 34
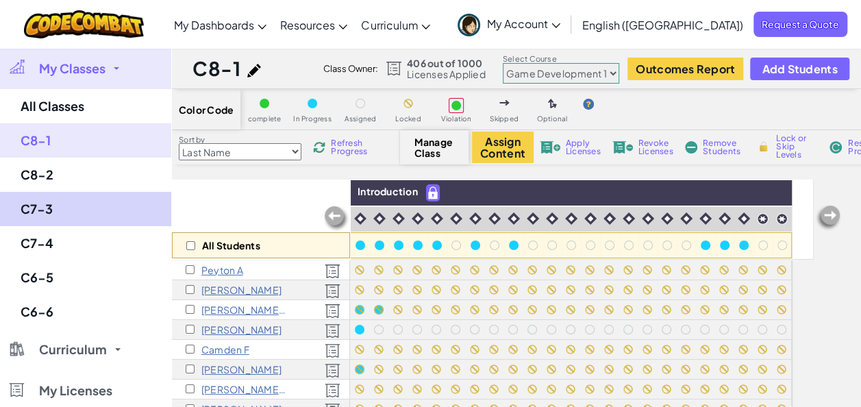
select select "560f1a9f22961295f9427742"
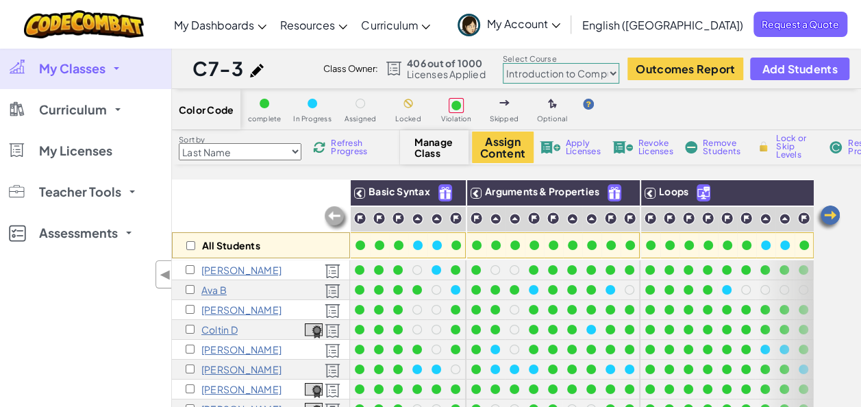
click at [612, 71] on select "Junior Introduction to Computer Science Game Development 1 Web Development 1 Co…" at bounding box center [561, 73] width 116 height 21
select select "5789587aad86a6efb573701e"
click at [503, 63] on select "Junior Introduction to Computer Science Game Development 1 Web Development 1 Co…" at bounding box center [561, 73] width 116 height 21
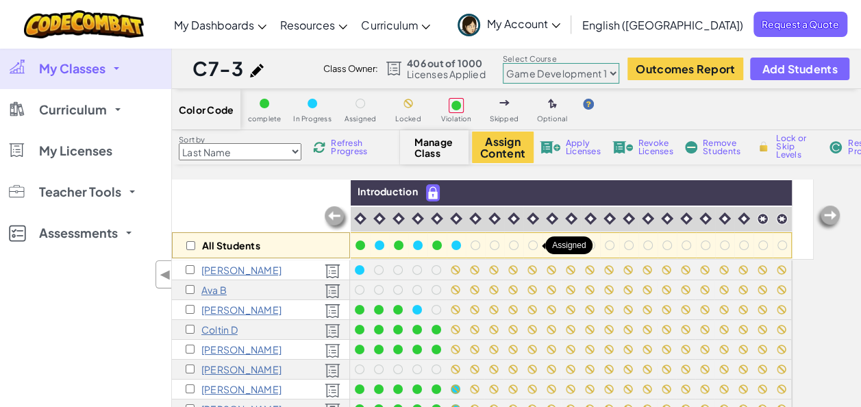
scroll to position [23, 0]
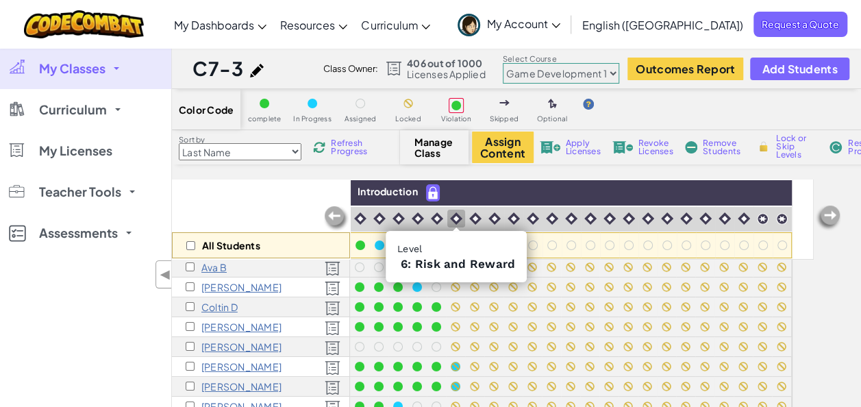
click at [456, 215] on img at bounding box center [456, 218] width 12 height 12
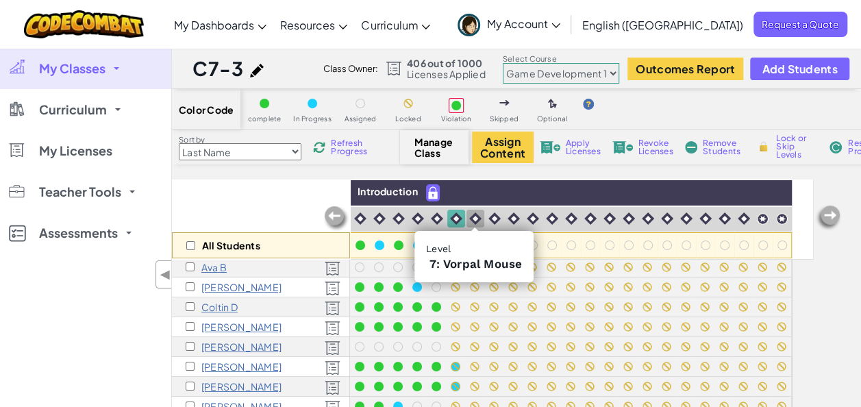
click at [474, 216] on img at bounding box center [475, 218] width 12 height 12
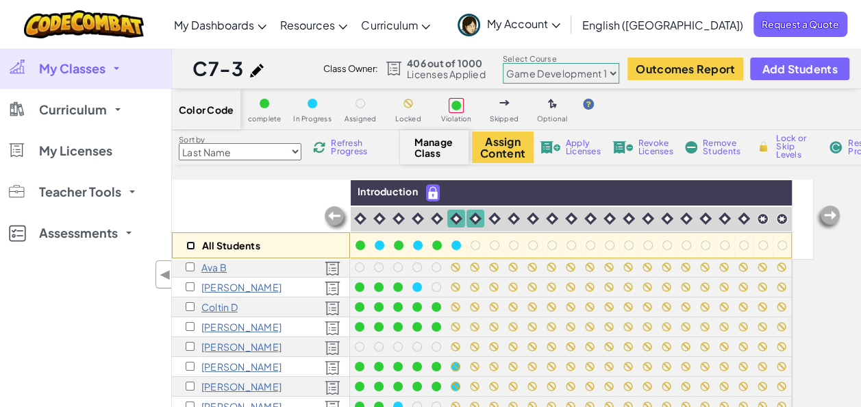
click at [193, 245] on input "checkbox" at bounding box center [190, 245] width 9 height 9
checkbox input "true"
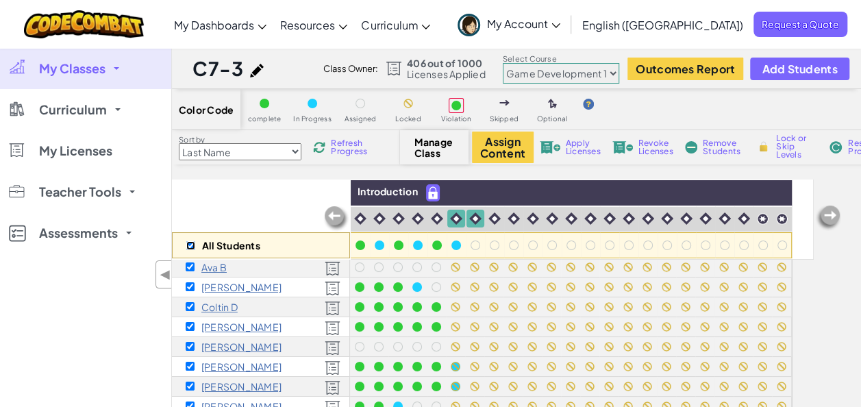
checkbox input "true"
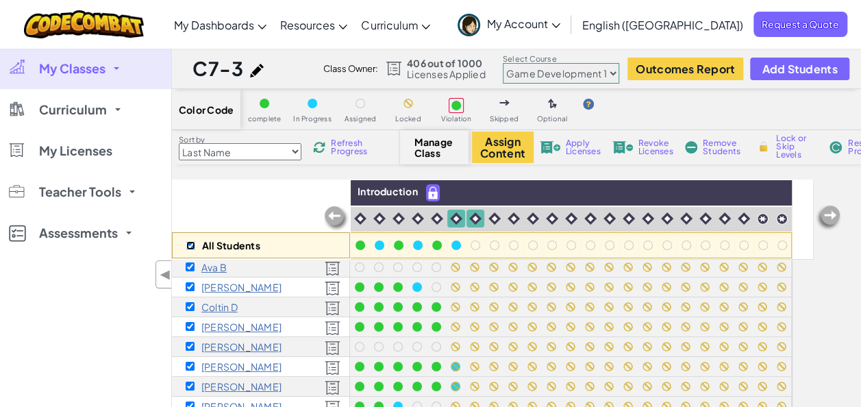
checkbox input "true"
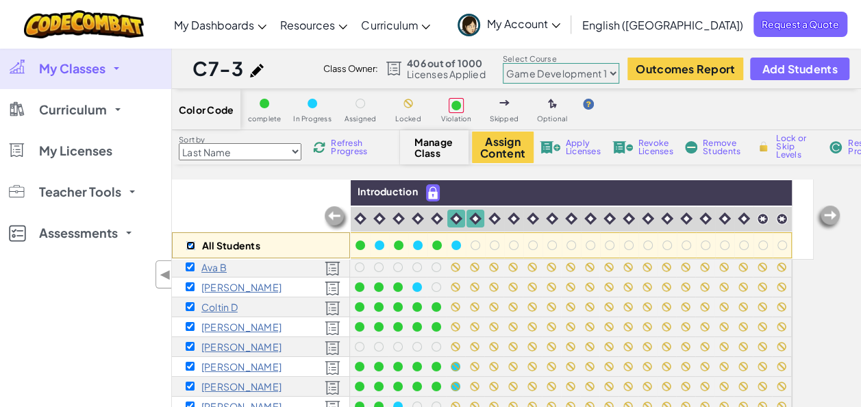
checkbox input "true"
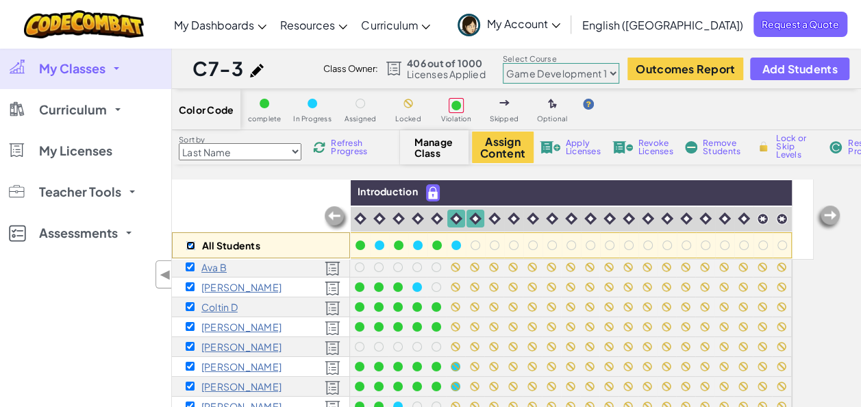
checkbox input "true"
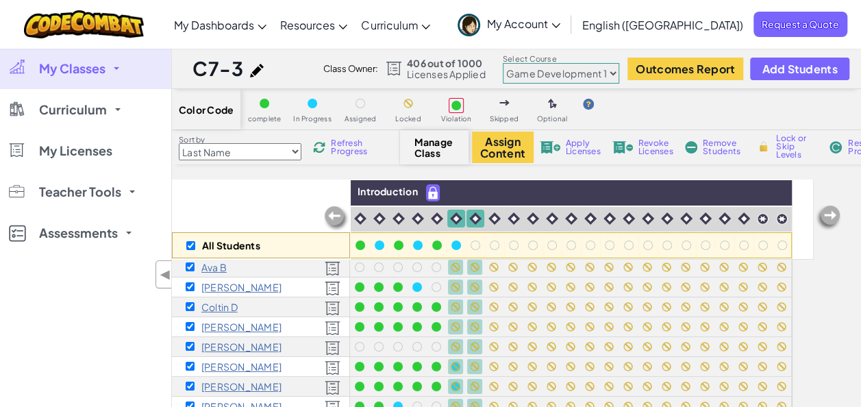
click at [782, 145] on span "Lock or Skip Levels" at bounding box center [796, 146] width 40 height 25
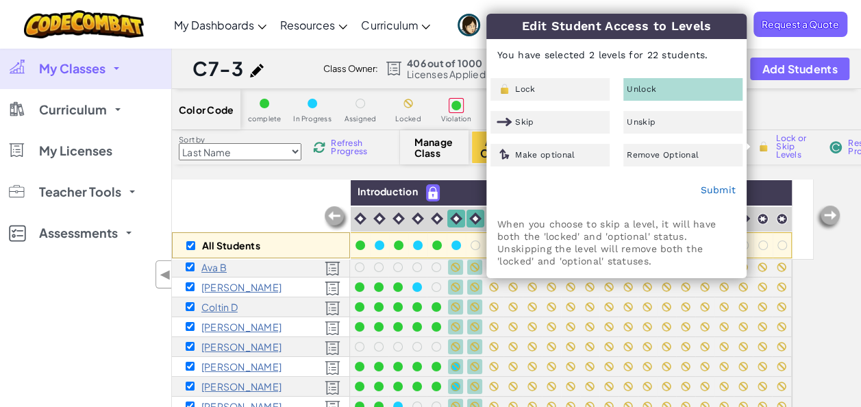
click at [708, 86] on div "Unlock" at bounding box center [682, 89] width 119 height 23
click at [708, 188] on link "Submit" at bounding box center [718, 189] width 36 height 11
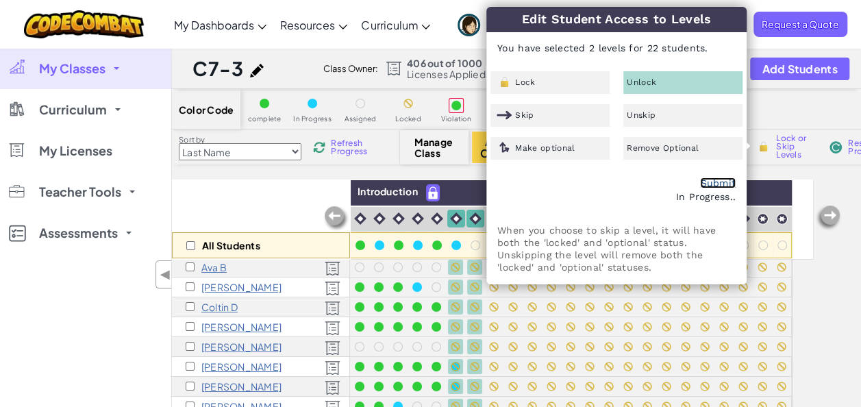
checkbox input "false"
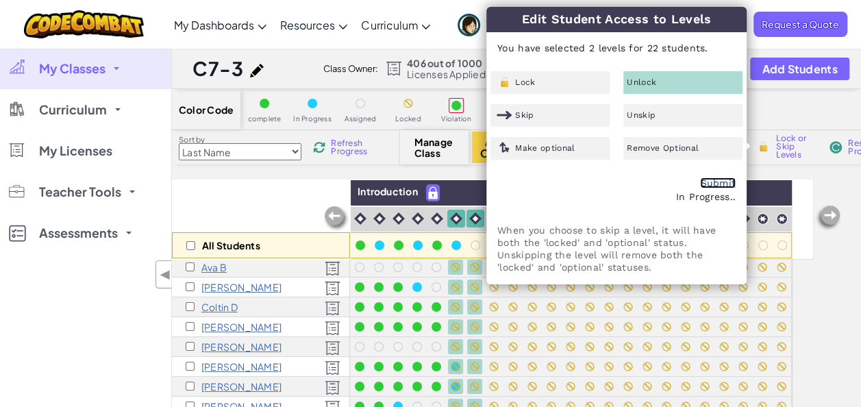
checkbox input "false"
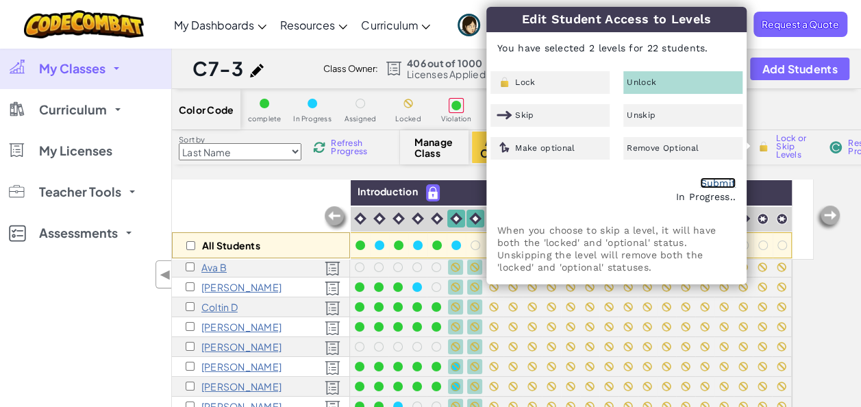
checkbox input "false"
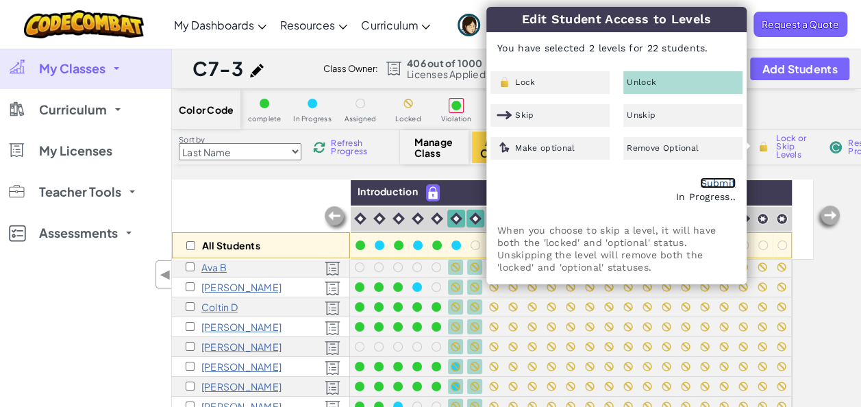
checkbox input "false"
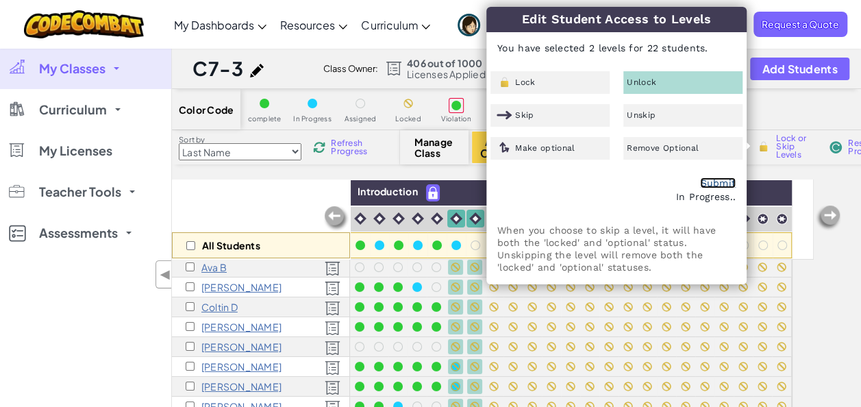
checkbox input "false"
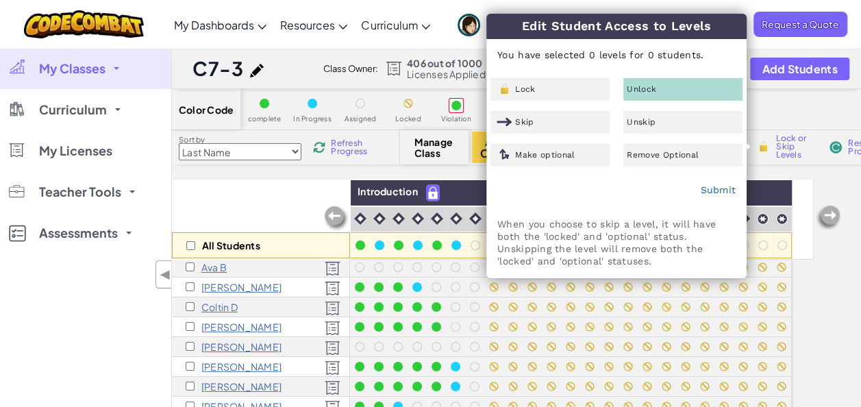
click at [206, 203] on div "All Students" at bounding box center [261, 219] width 178 height 79
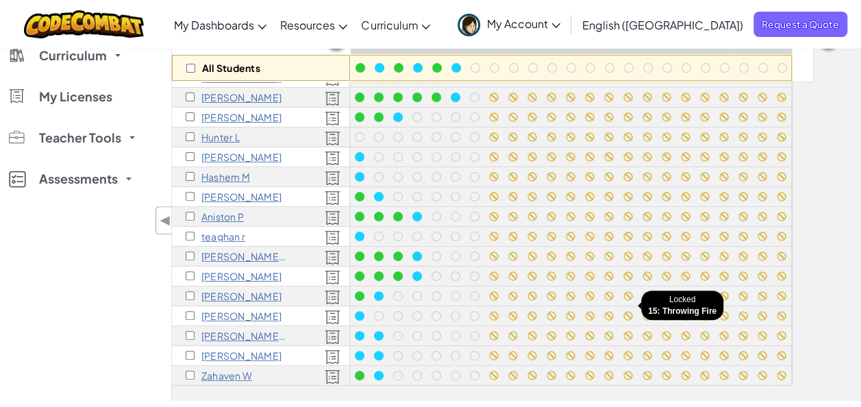
scroll to position [178, 0]
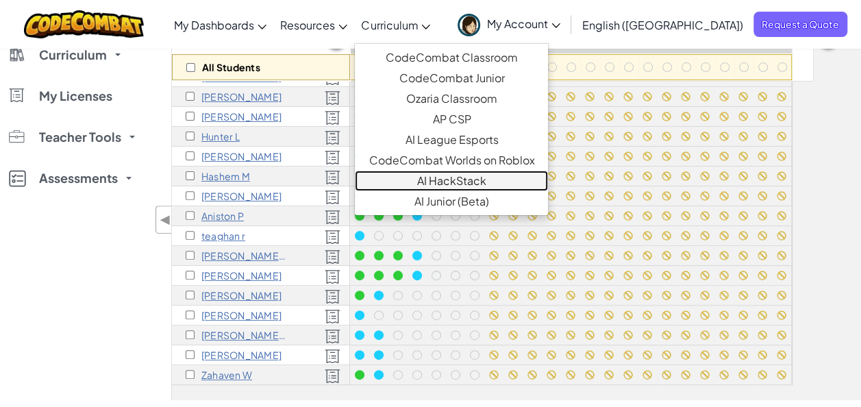
click at [548, 171] on link "AI HackStack" at bounding box center [451, 181] width 193 height 21
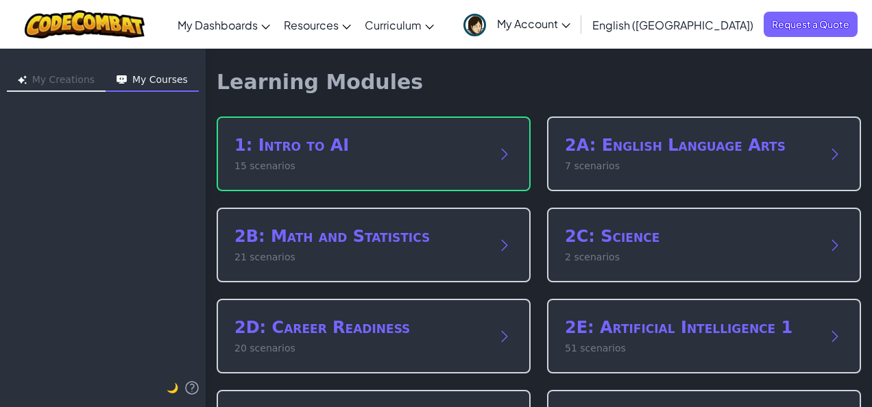
click at [570, 26] on span "My Account" at bounding box center [533, 23] width 73 height 14
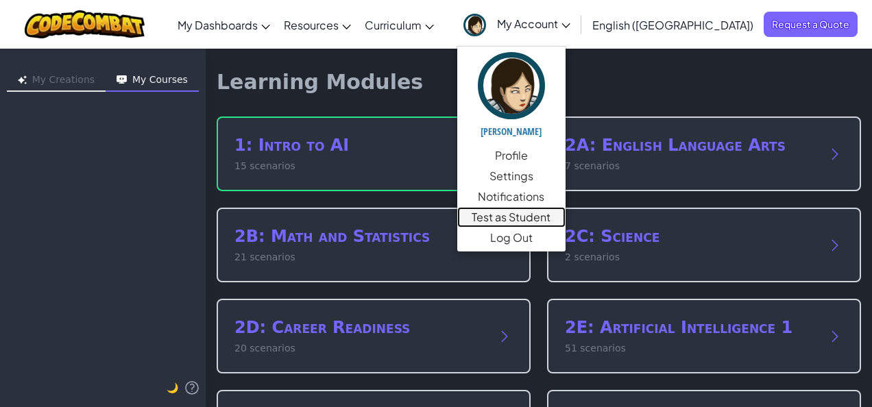
click at [565, 219] on link "Test as Student" at bounding box center [511, 217] width 108 height 21
